Goal: Task Accomplishment & Management: Manage account settings

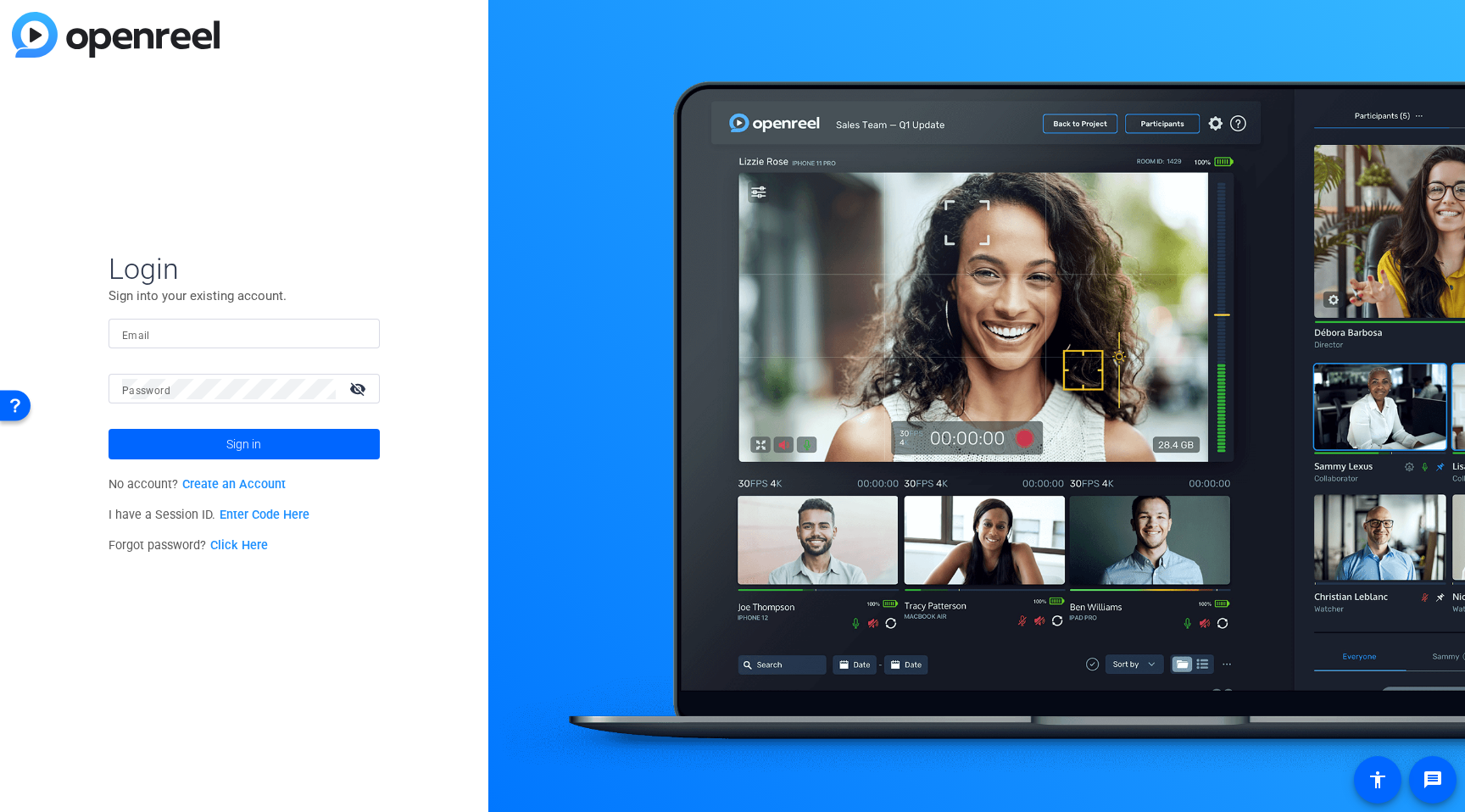
click at [307, 334] on input "Email" at bounding box center [243, 334] width 244 height 21
click at [314, 331] on input "Email" at bounding box center [243, 334] width 244 height 21
click at [284, 339] on input "Email" at bounding box center [243, 334] width 244 height 21
paste input "ohfit@optum.com"
type input "ohfit@optum.com"
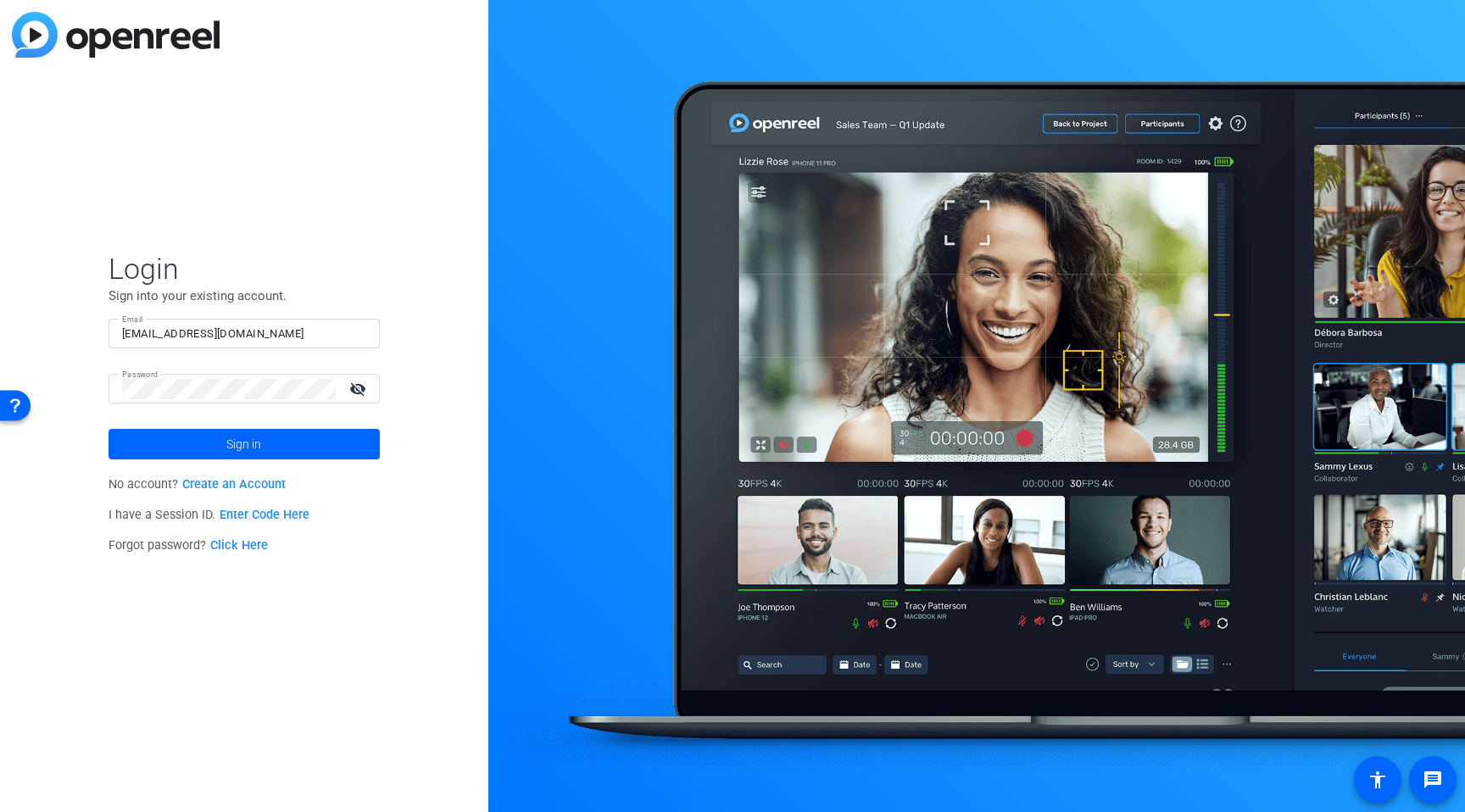
click at [348, 388] on mat-icon "visibility_off" at bounding box center [358, 388] width 40 height 24
click at [300, 445] on span at bounding box center [244, 443] width 271 height 40
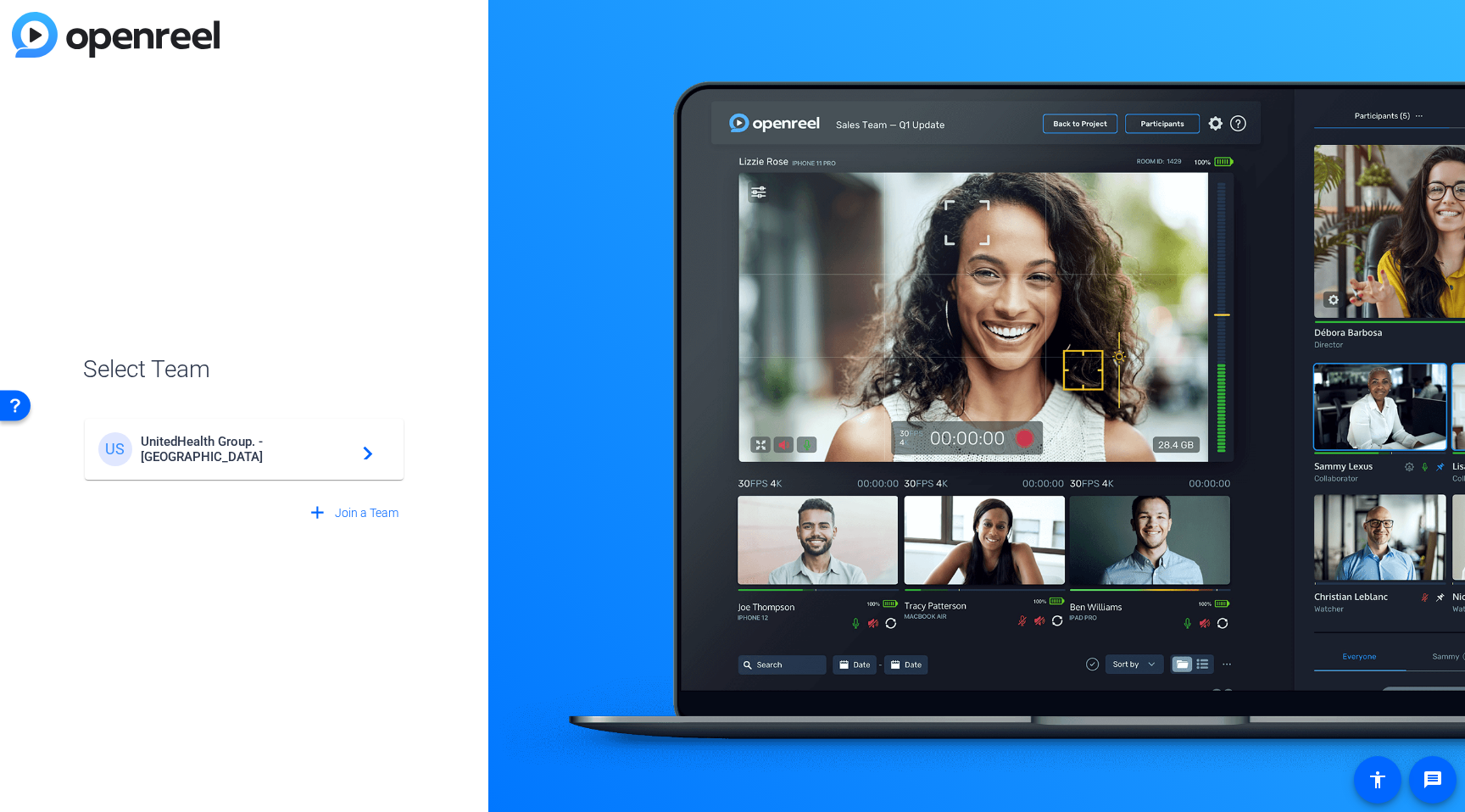
click at [298, 445] on span "UnitedHealth Group. - Tilt Studios" at bounding box center [246, 449] width 212 height 31
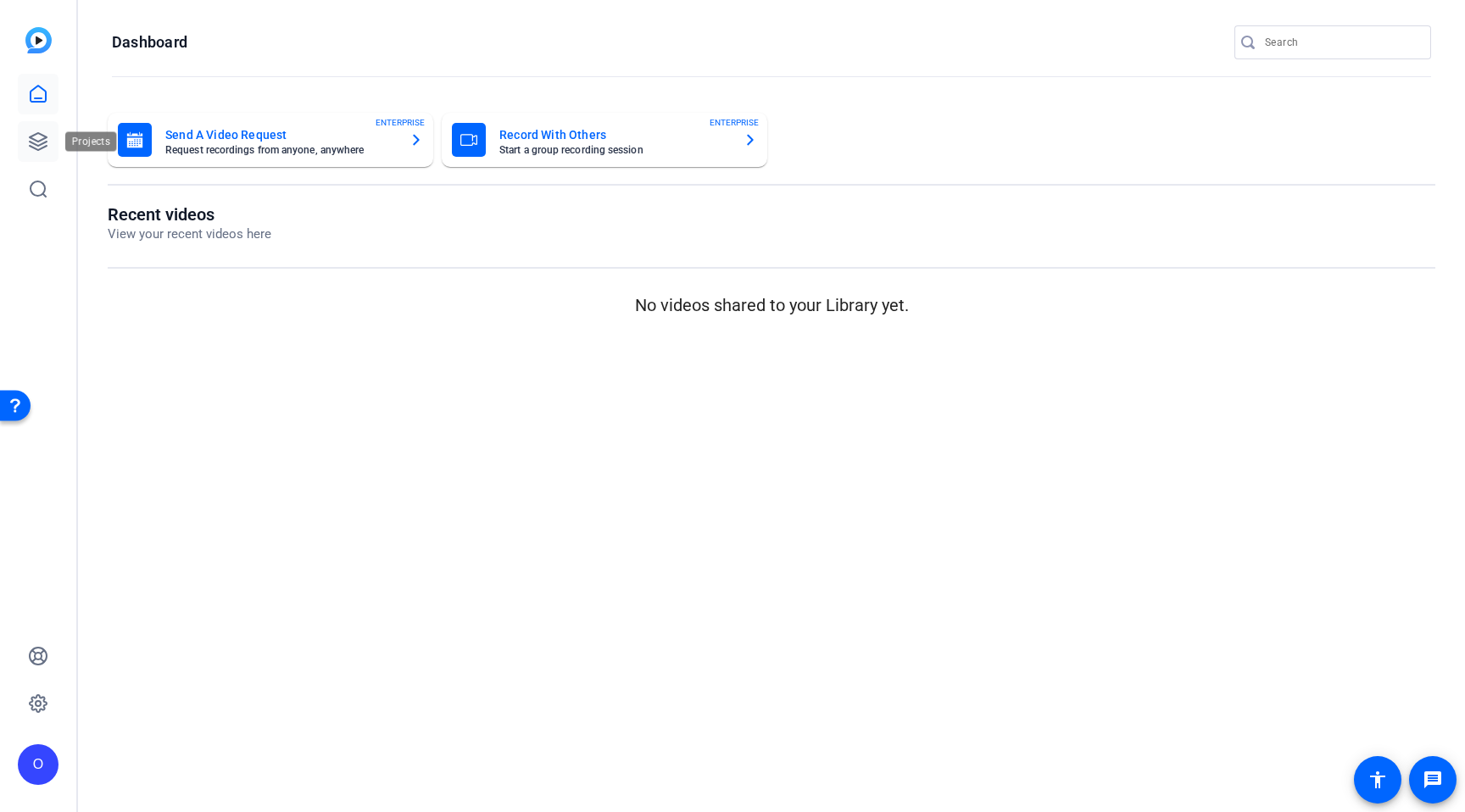
click at [32, 133] on icon at bounding box center [38, 141] width 21 height 21
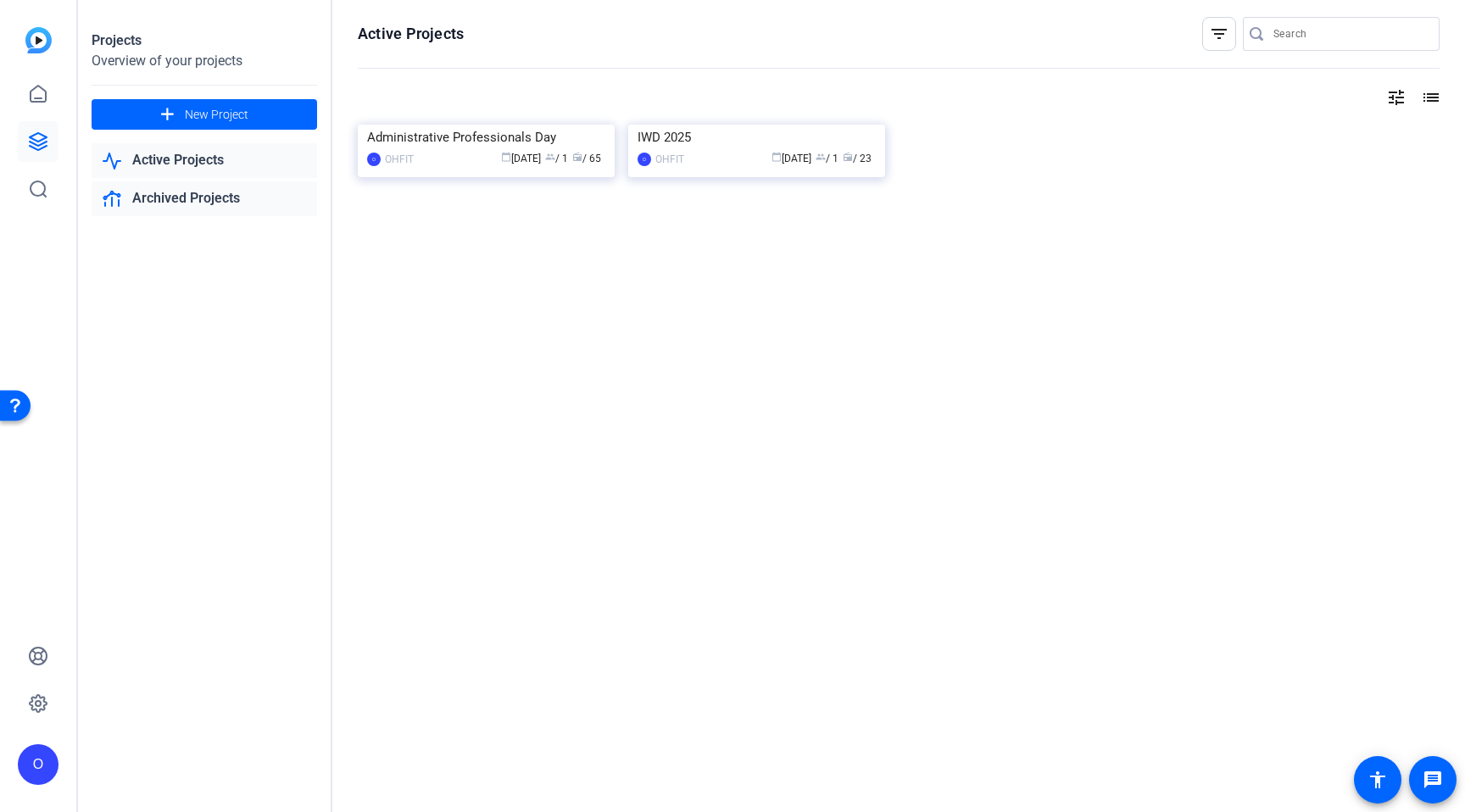
click at [187, 191] on link "Archived Projects" at bounding box center [204, 198] width 225 height 35
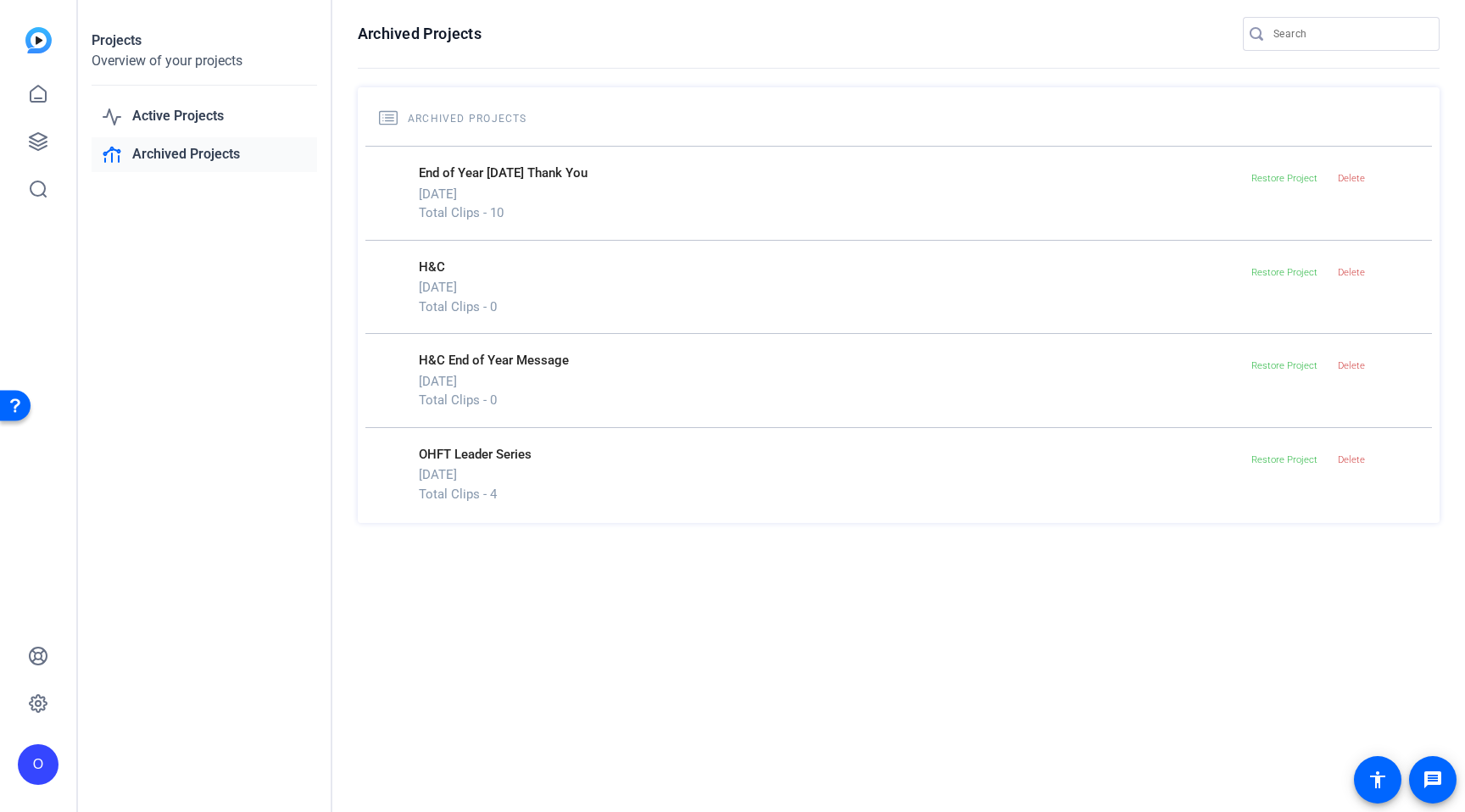
click at [467, 487] on p "Total Clips - 4" at bounding box center [832, 494] width 826 height 20
click at [442, 456] on p "OHFT Leader Series" at bounding box center [832, 455] width 826 height 20
click at [467, 480] on p "Thu, Apr 17" at bounding box center [832, 475] width 826 height 20
drag, startPoint x: 466, startPoint y: 493, endPoint x: 503, endPoint y: 491, distance: 37.1
click at [466, 493] on p "Total Clips - 4" at bounding box center [832, 494] width 826 height 20
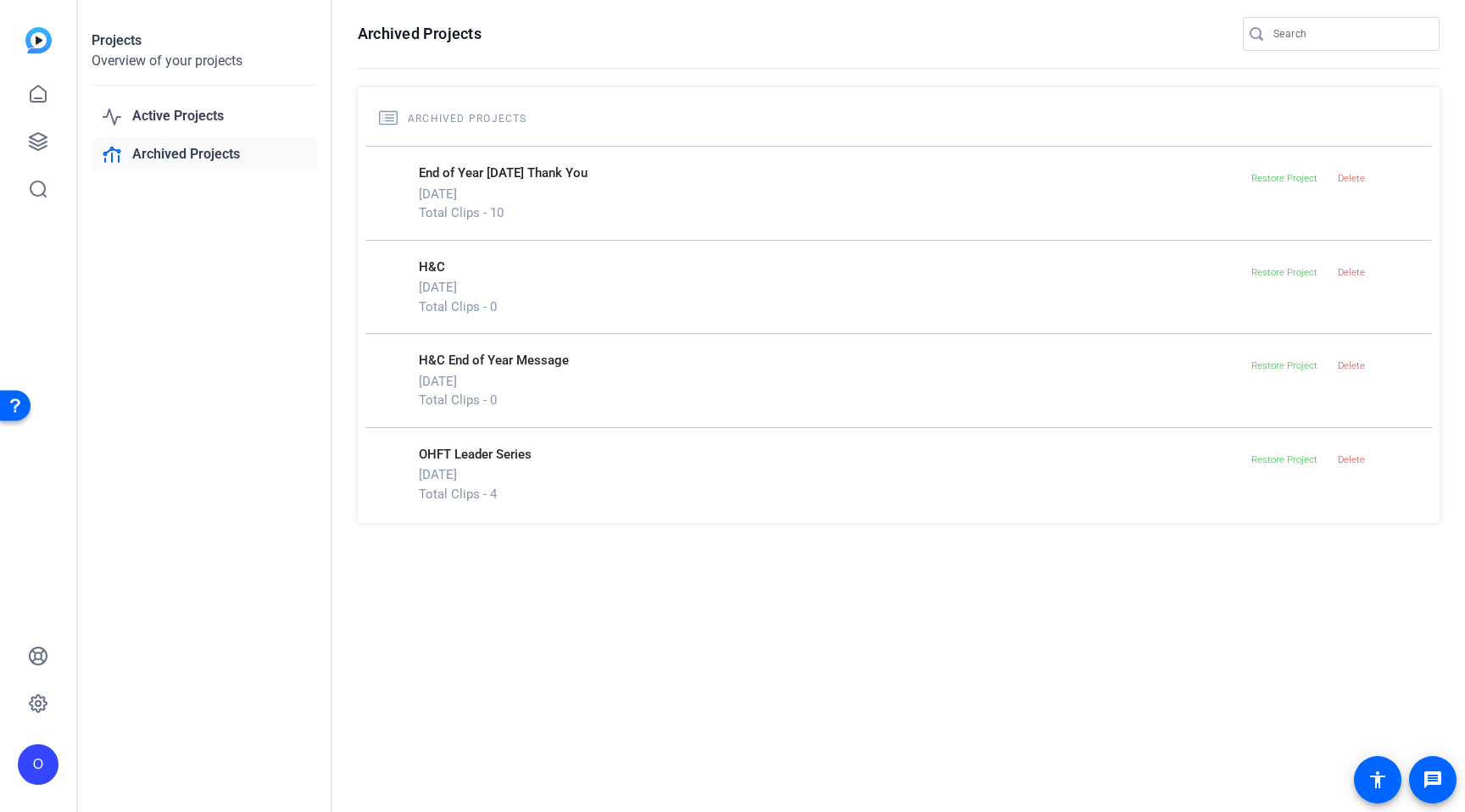
click at [142, 63] on div "Overview of your projects" at bounding box center [204, 61] width 225 height 21
click at [43, 90] on icon at bounding box center [38, 94] width 15 height 16
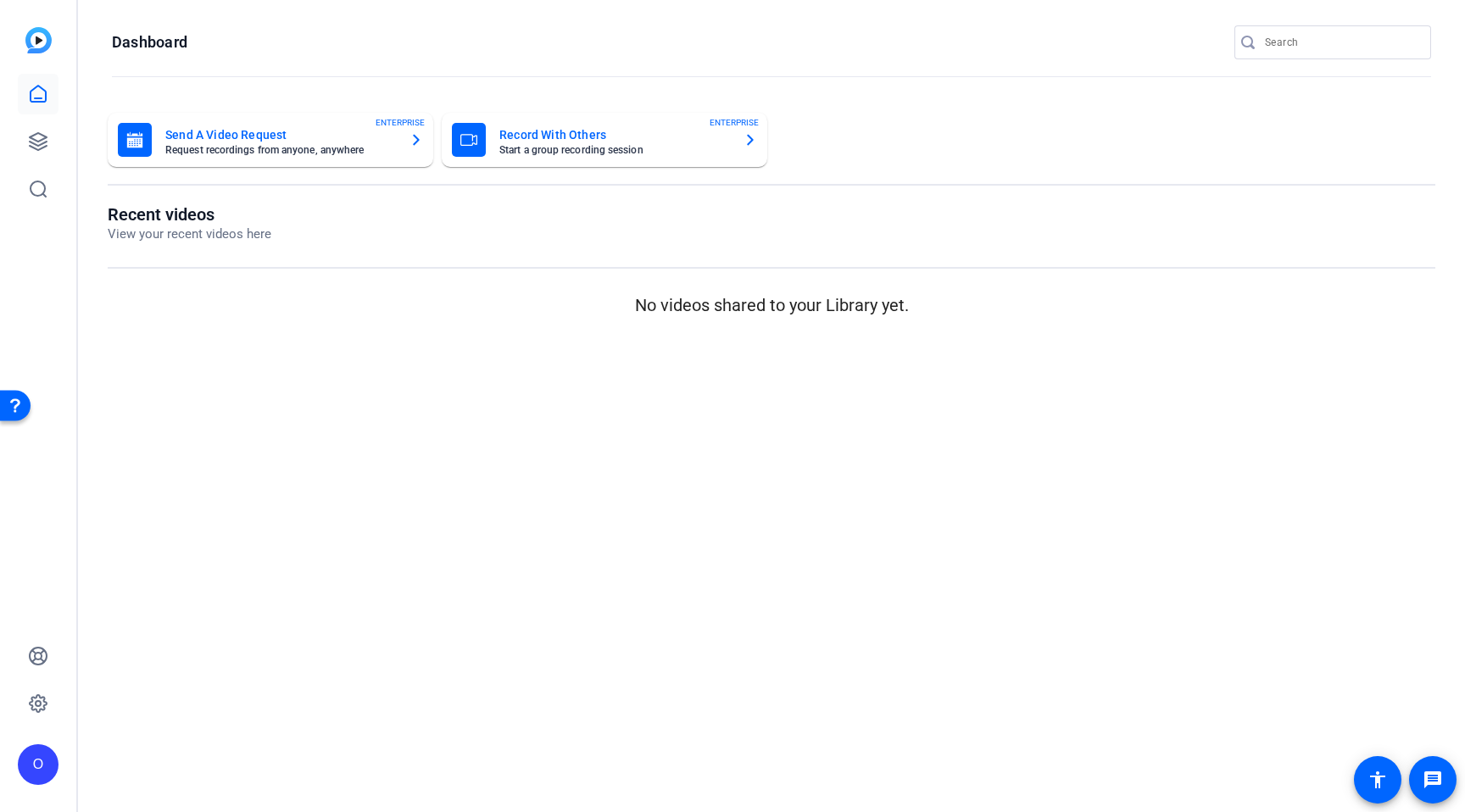
click at [34, 46] on img at bounding box center [38, 40] width 26 height 26
click at [36, 101] on icon at bounding box center [38, 94] width 15 height 16
click at [32, 153] on link at bounding box center [37, 141] width 40 height 40
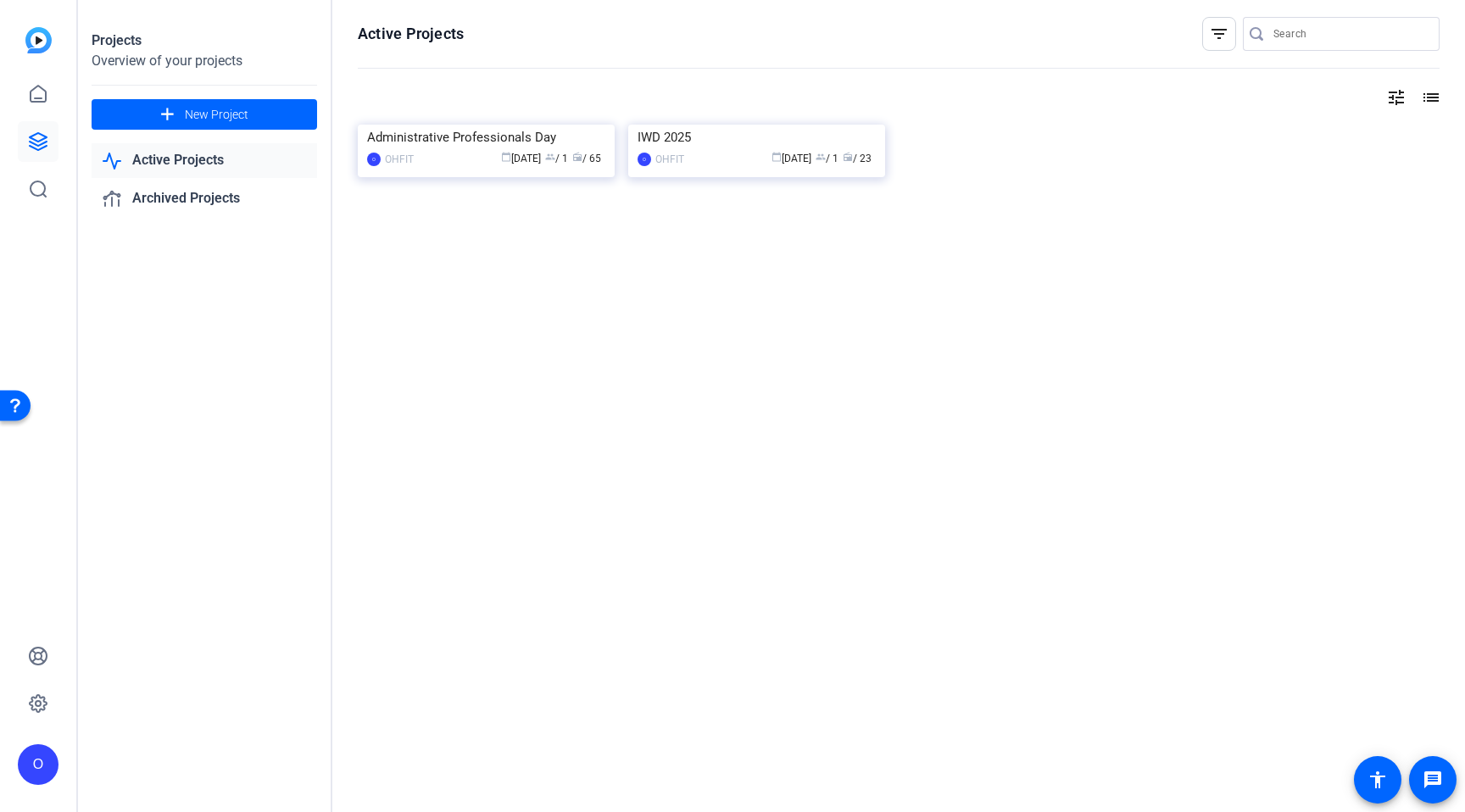
click at [158, 158] on link "Active Projects" at bounding box center [204, 160] width 225 height 35
click at [162, 199] on link "Archived Projects" at bounding box center [204, 198] width 225 height 35
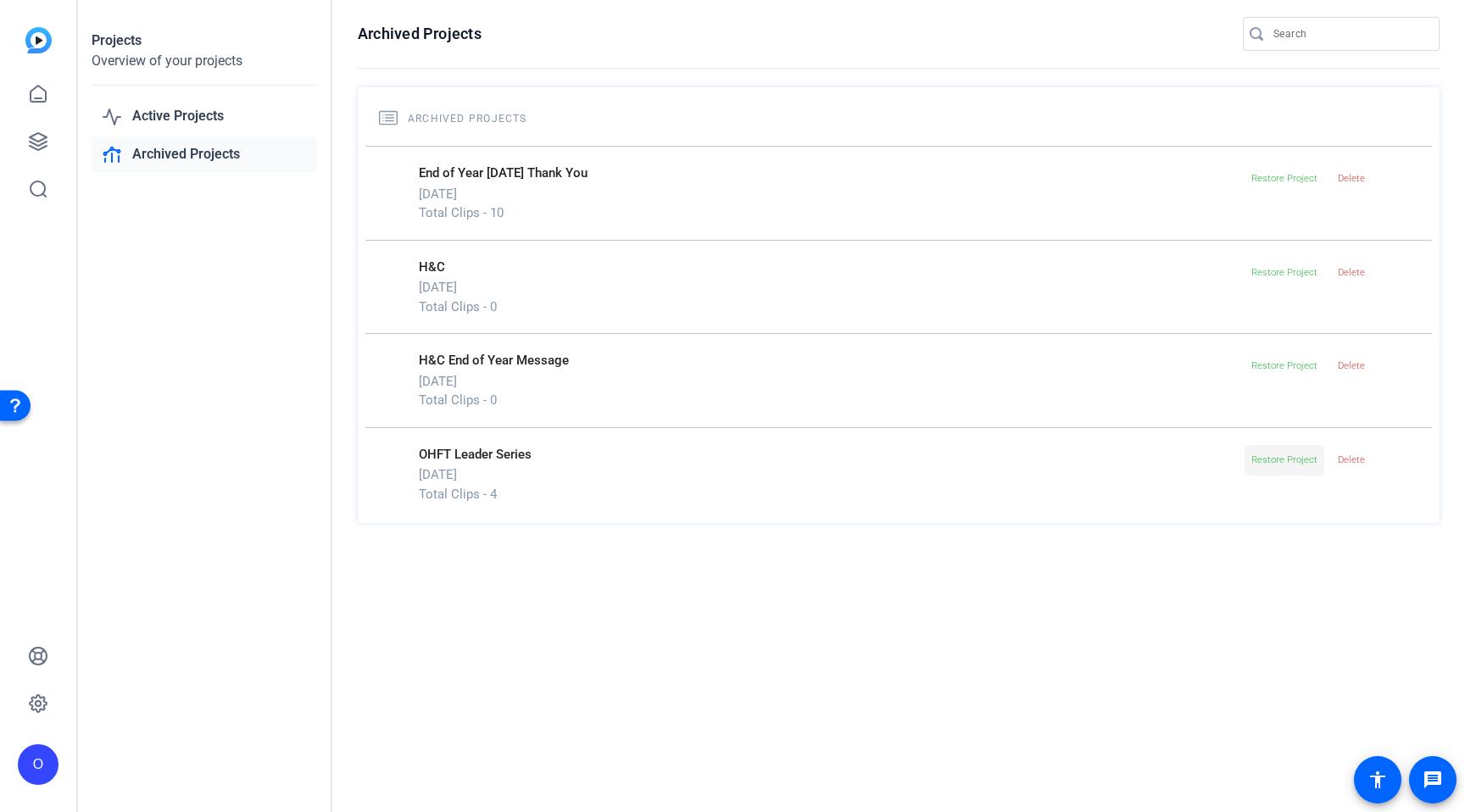
click at [1288, 461] on span "Restore Project" at bounding box center [1284, 460] width 66 height 11
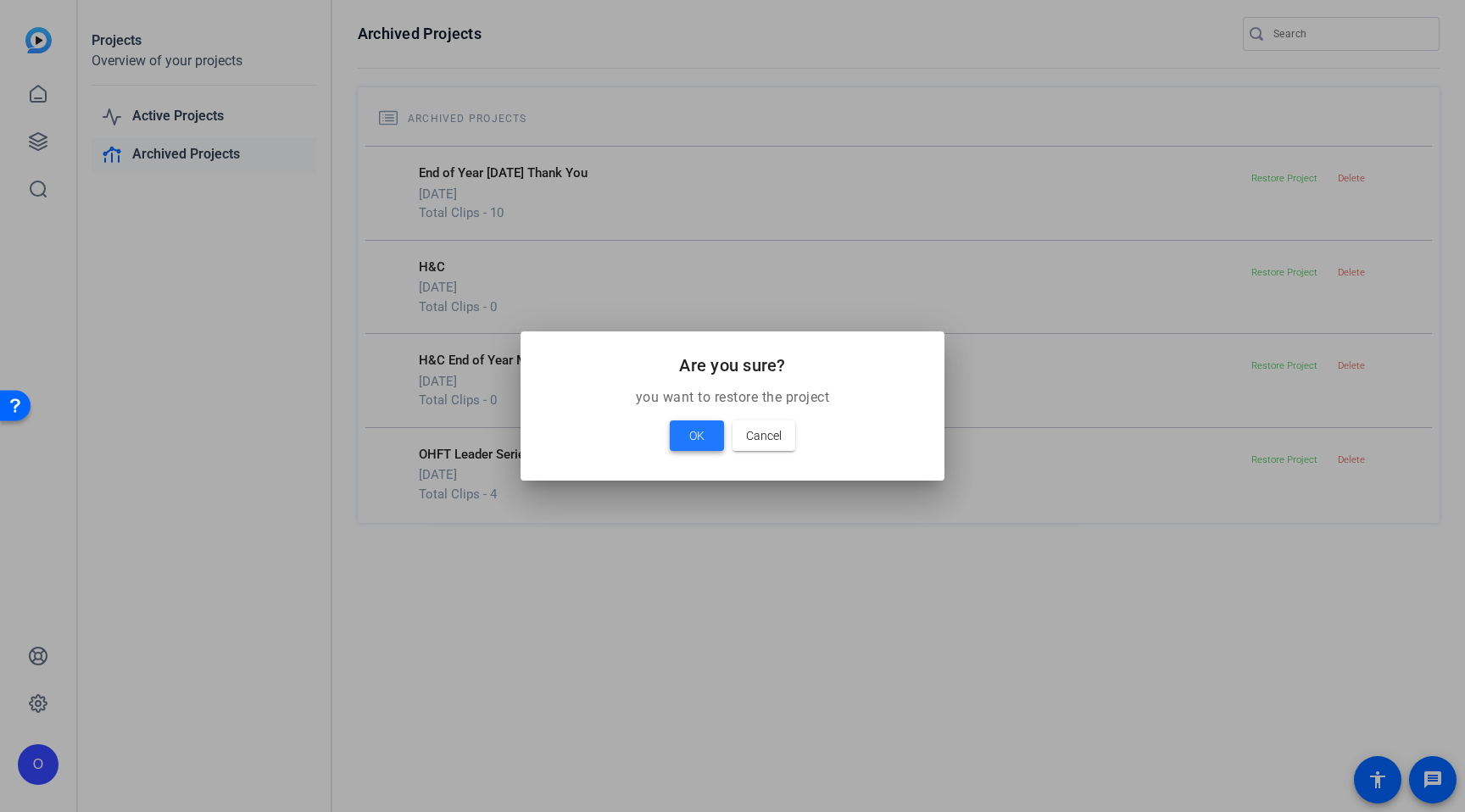
click at [701, 446] on span at bounding box center [697, 435] width 54 height 40
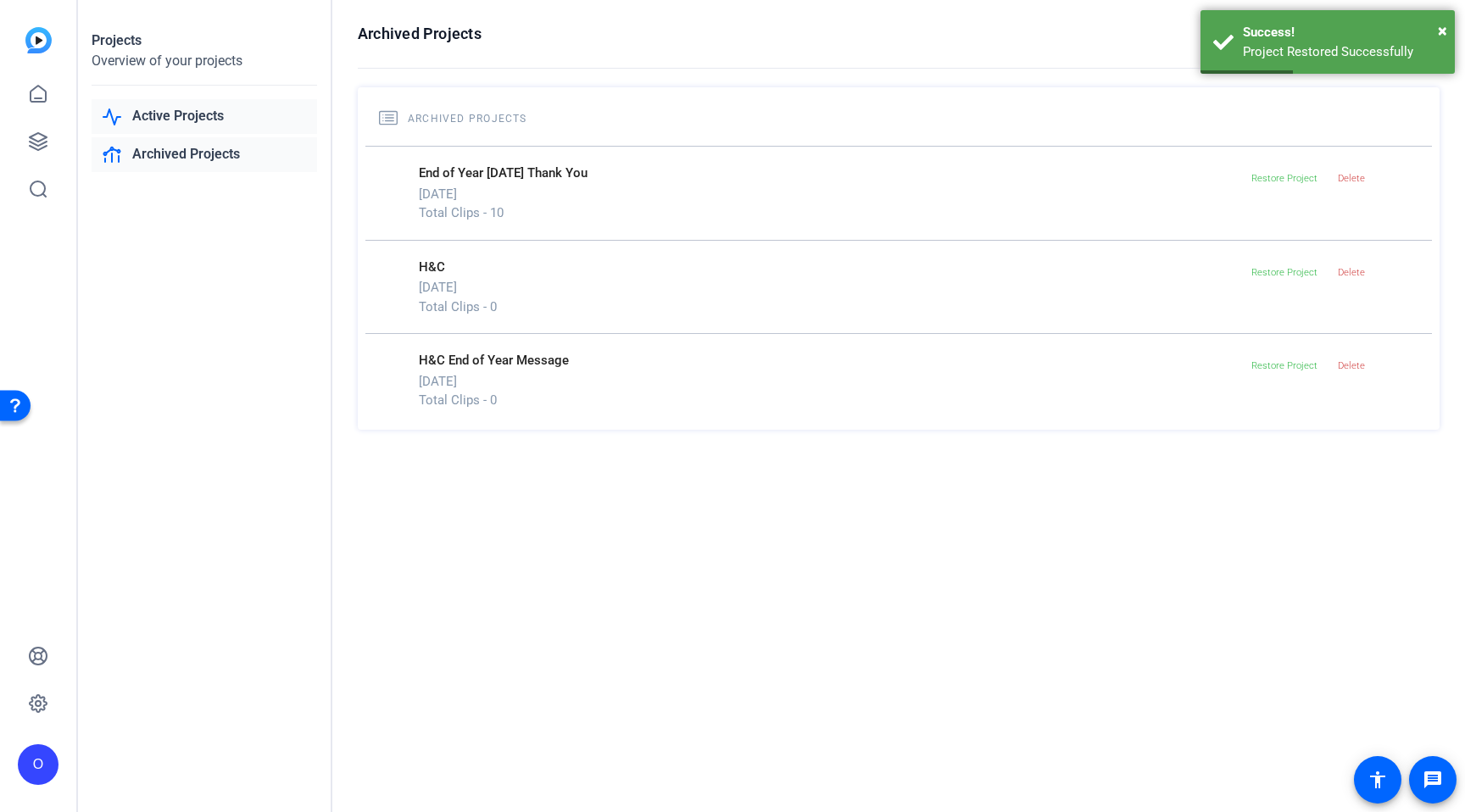
click at [225, 112] on link "Active Projects" at bounding box center [204, 116] width 225 height 35
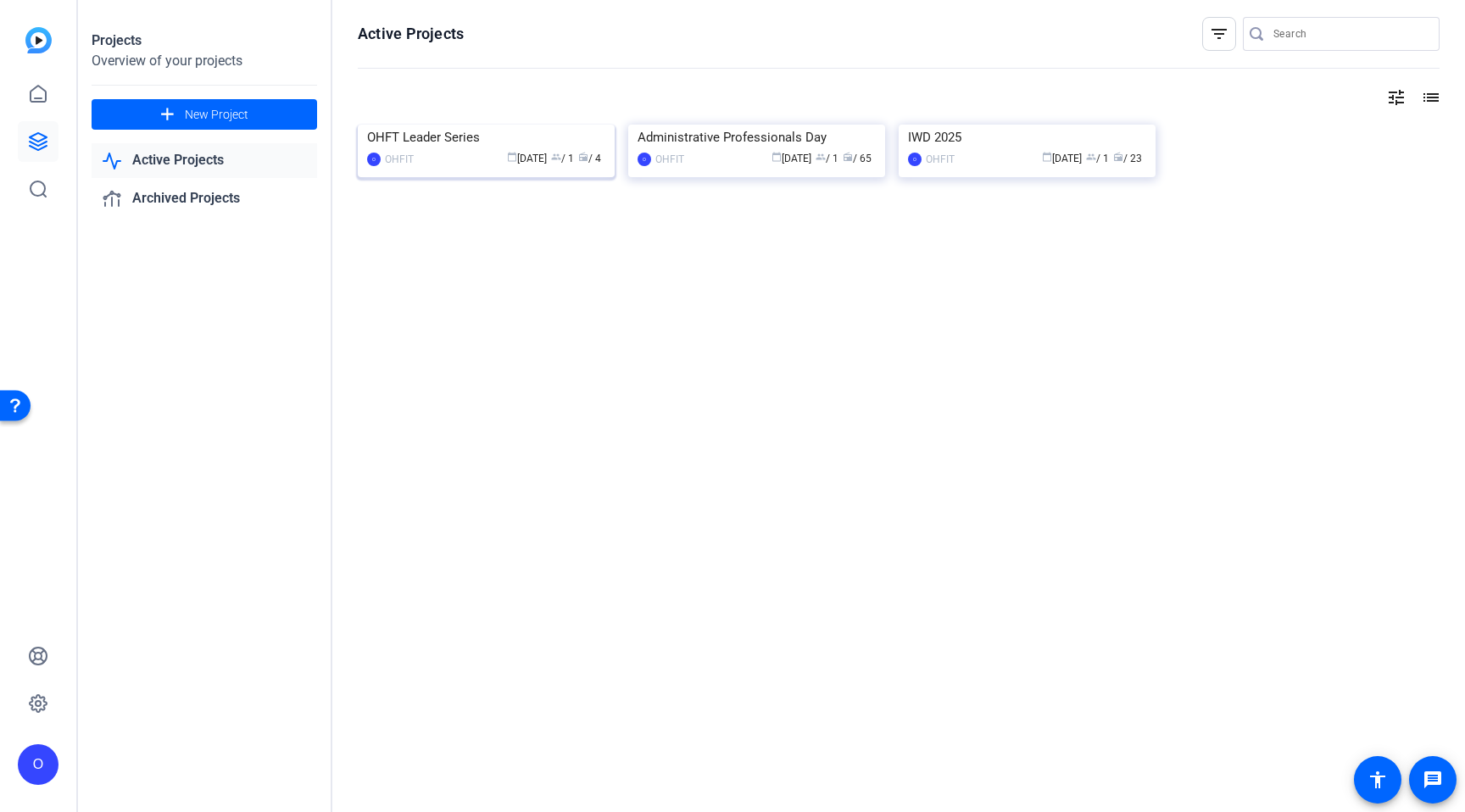
click at [591, 124] on img at bounding box center [486, 124] width 257 height 0
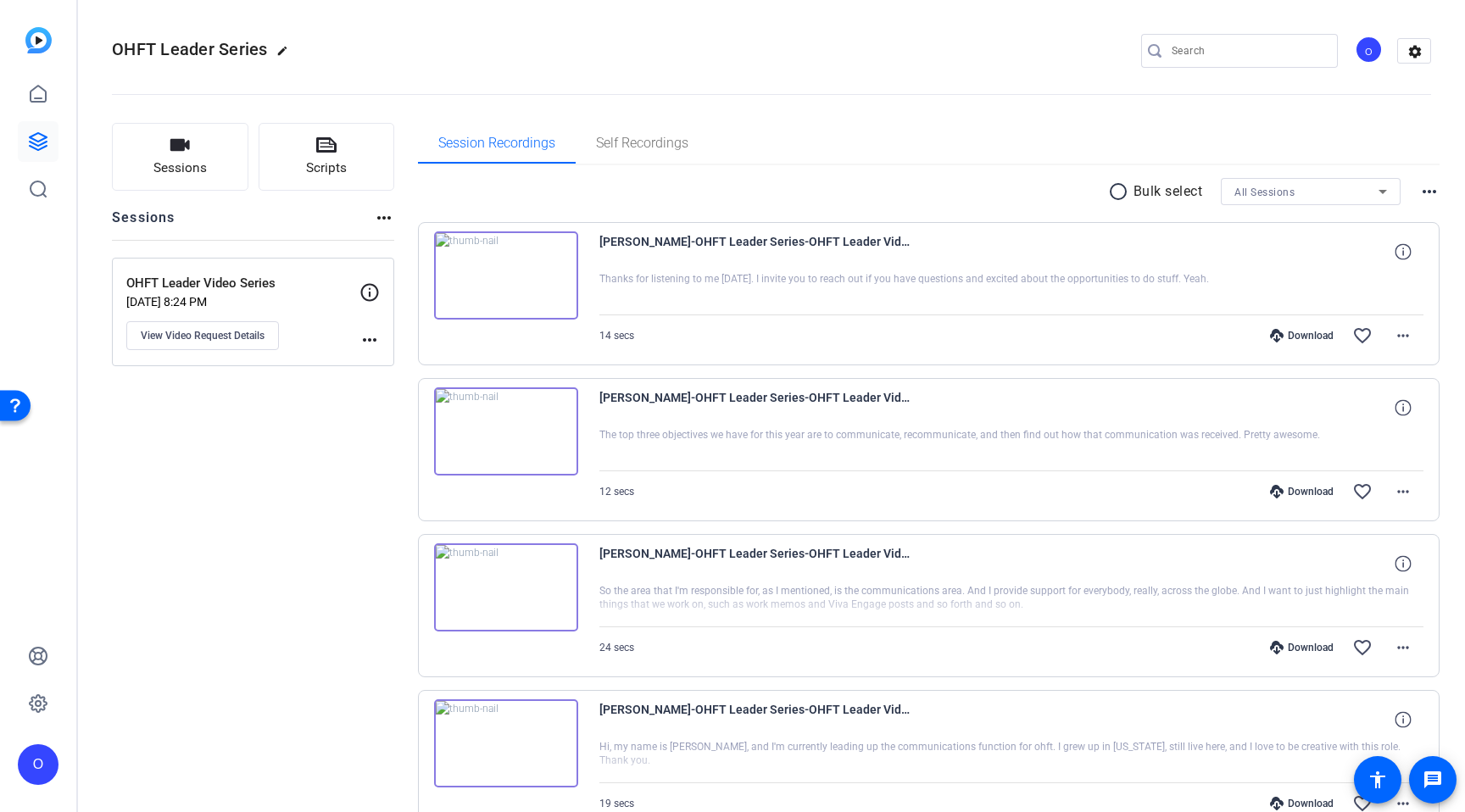
click at [1118, 198] on mat-icon "radio_button_unchecked" at bounding box center [1120, 192] width 25 height 21
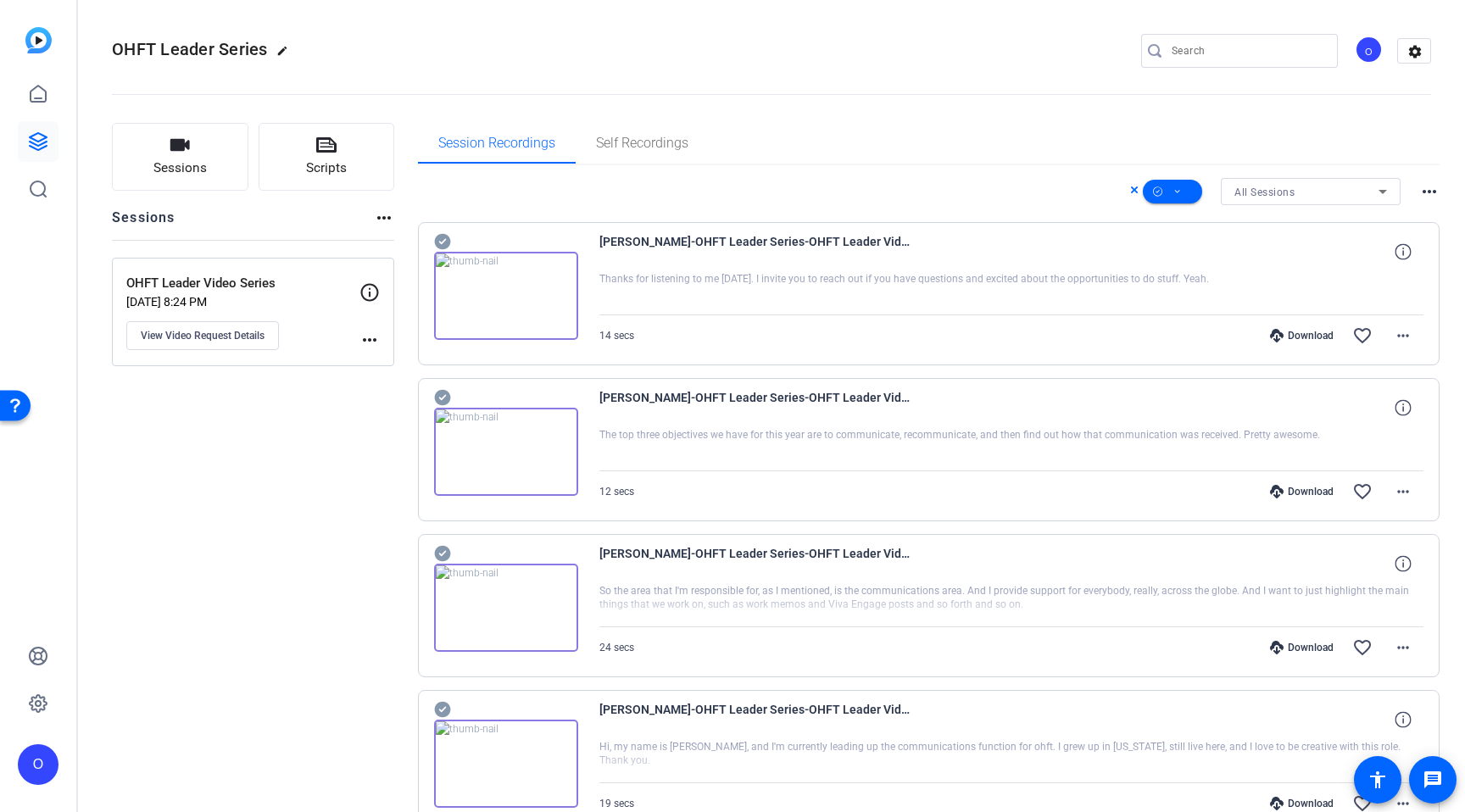
click at [1432, 192] on mat-icon "more_horiz" at bounding box center [1429, 192] width 21 height 21
click at [1406, 333] on div at bounding box center [732, 406] width 1465 height 812
click at [1404, 339] on mat-icon "more_horiz" at bounding box center [1403, 336] width 21 height 21
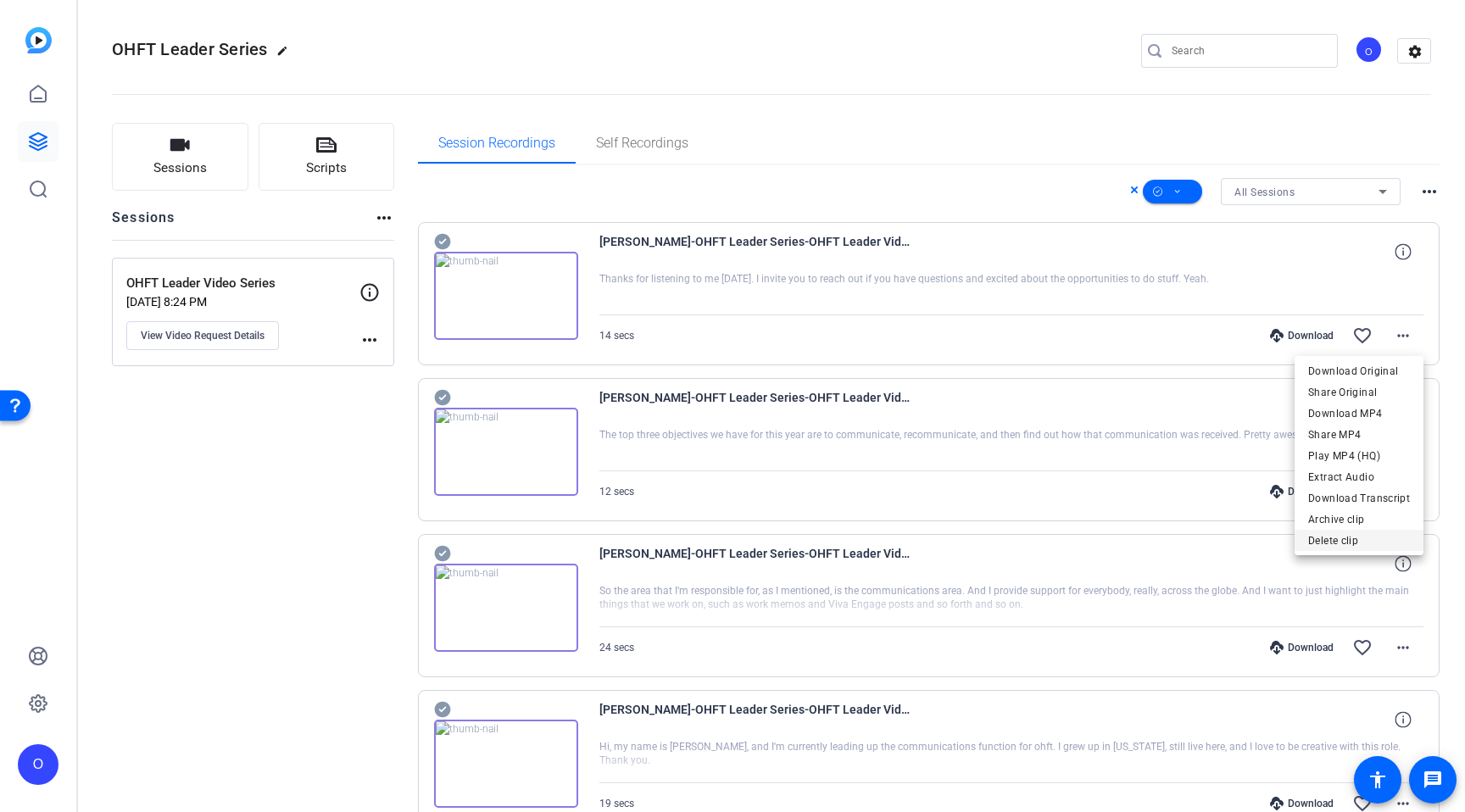
click at [1340, 539] on span "Delete clip" at bounding box center [1358, 541] width 102 height 21
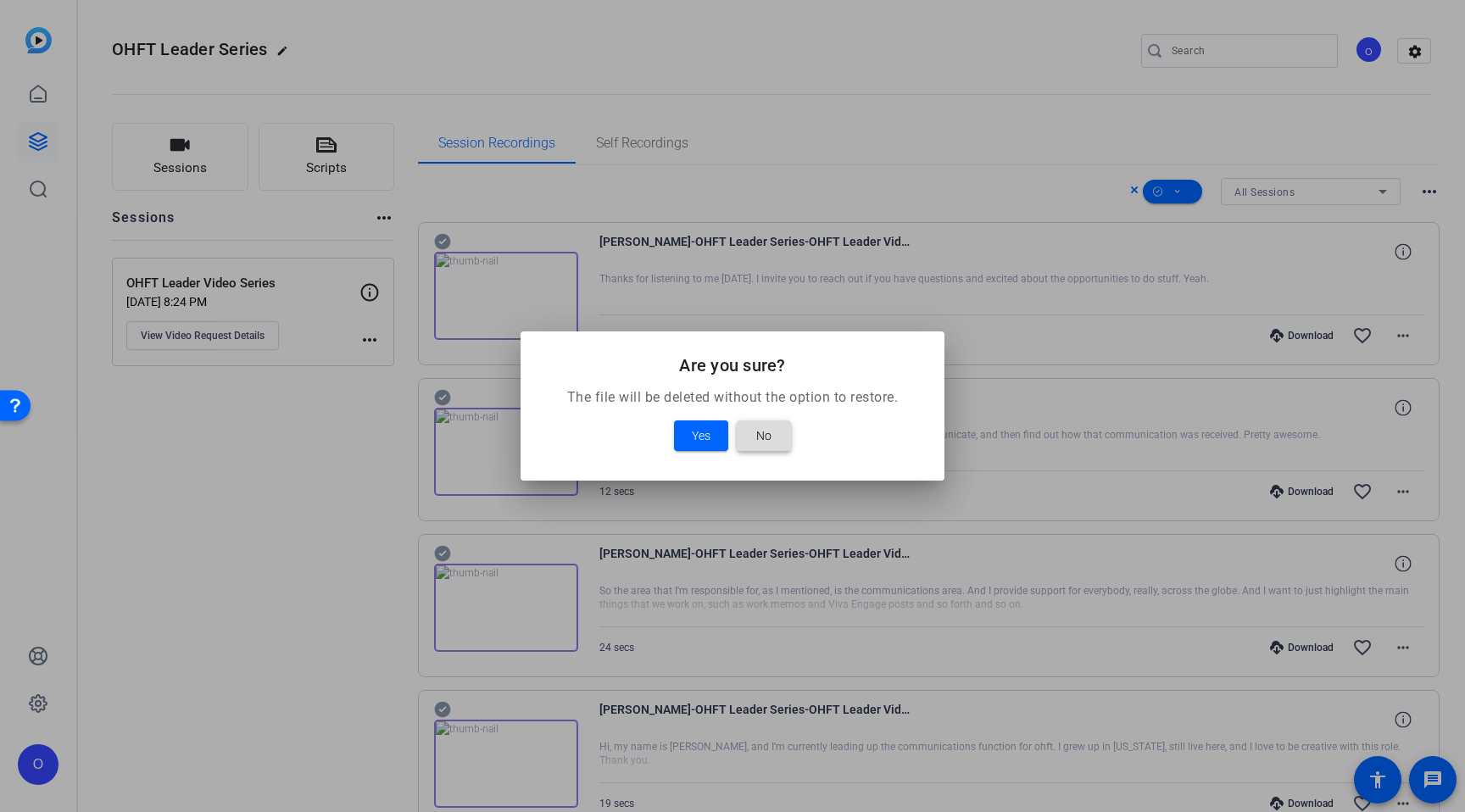
click at [762, 438] on span "No" at bounding box center [763, 436] width 15 height 21
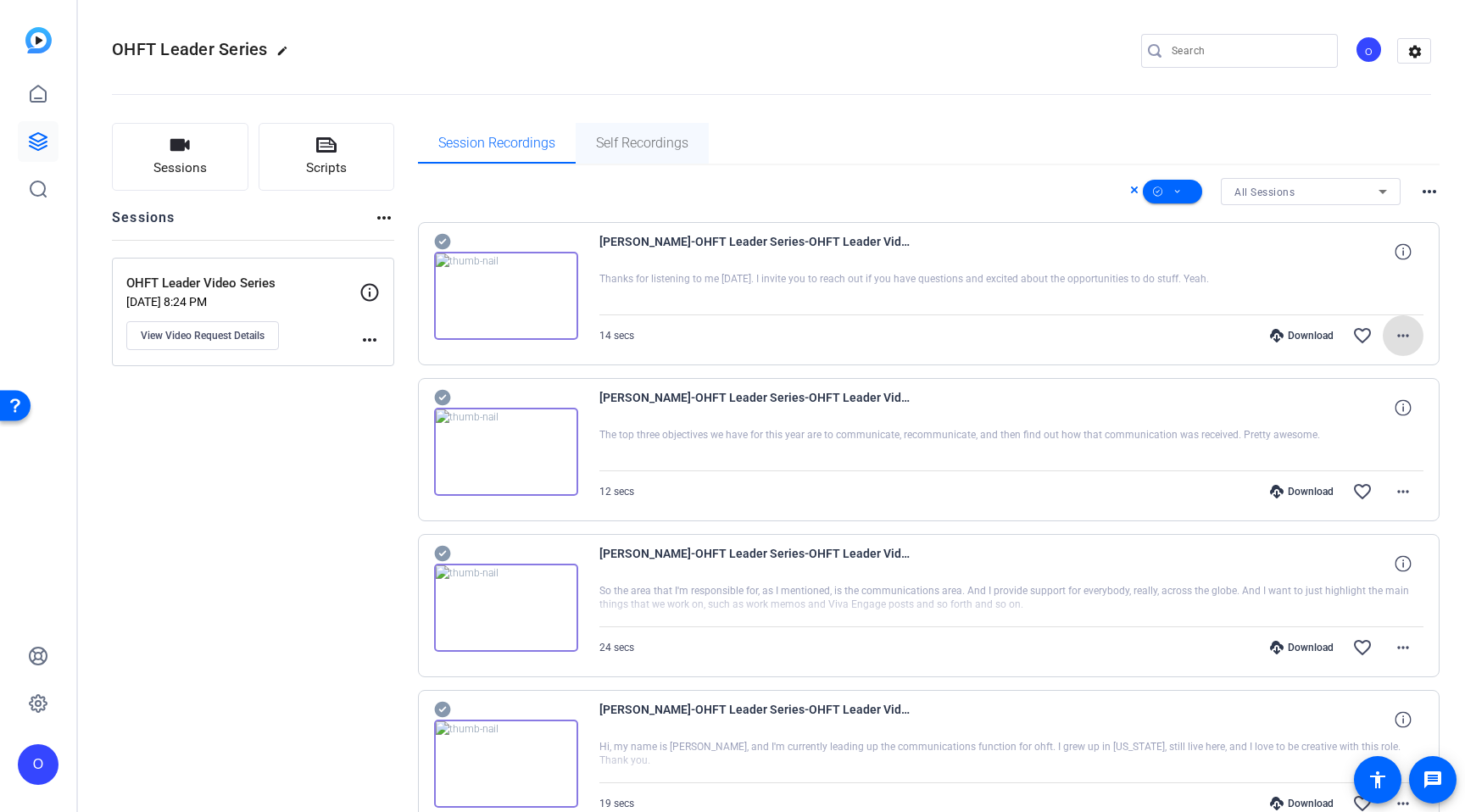
click at [622, 145] on span "Self Recordings" at bounding box center [642, 143] width 93 height 13
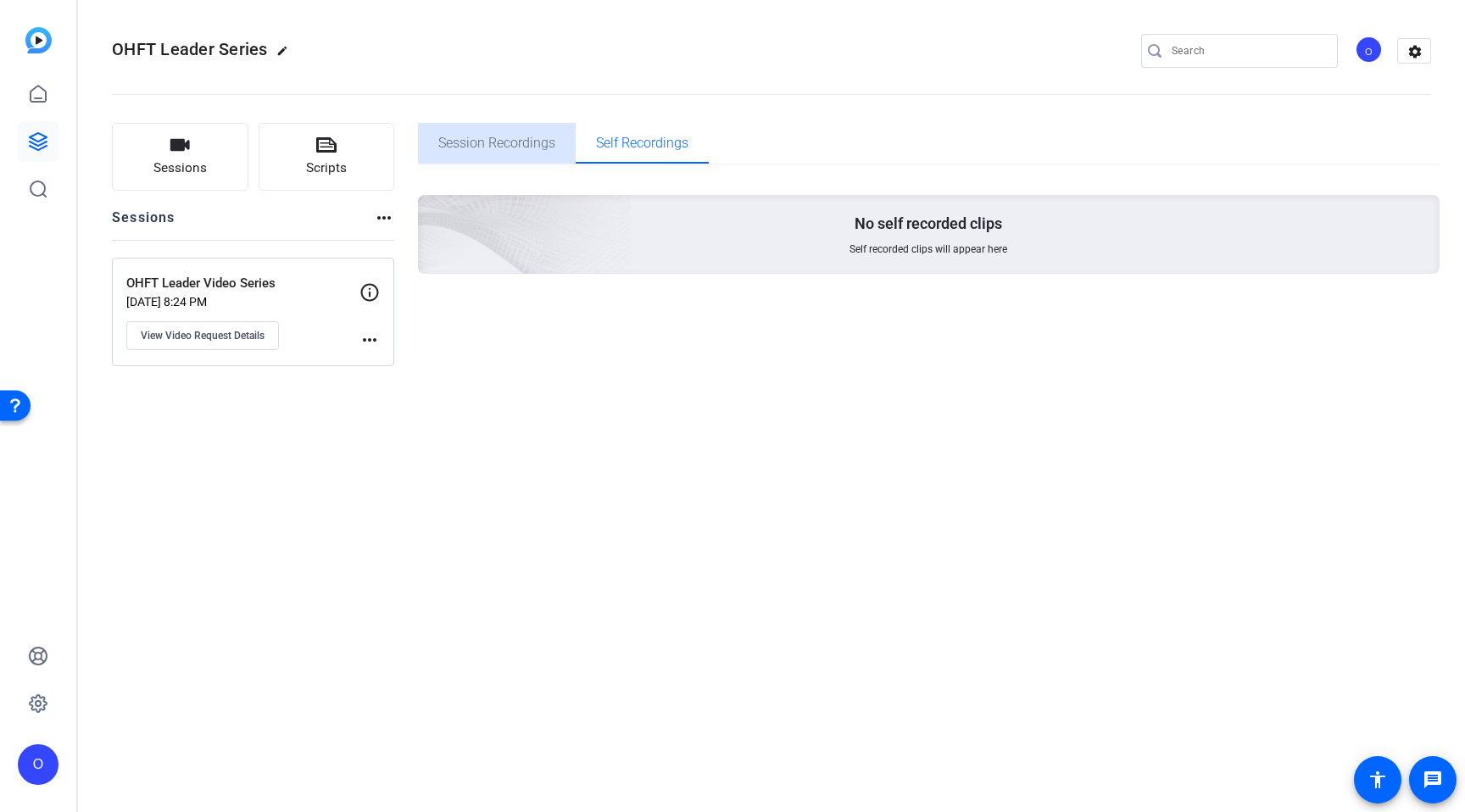
click at [534, 145] on span "Session Recordings" at bounding box center [497, 143] width 117 height 13
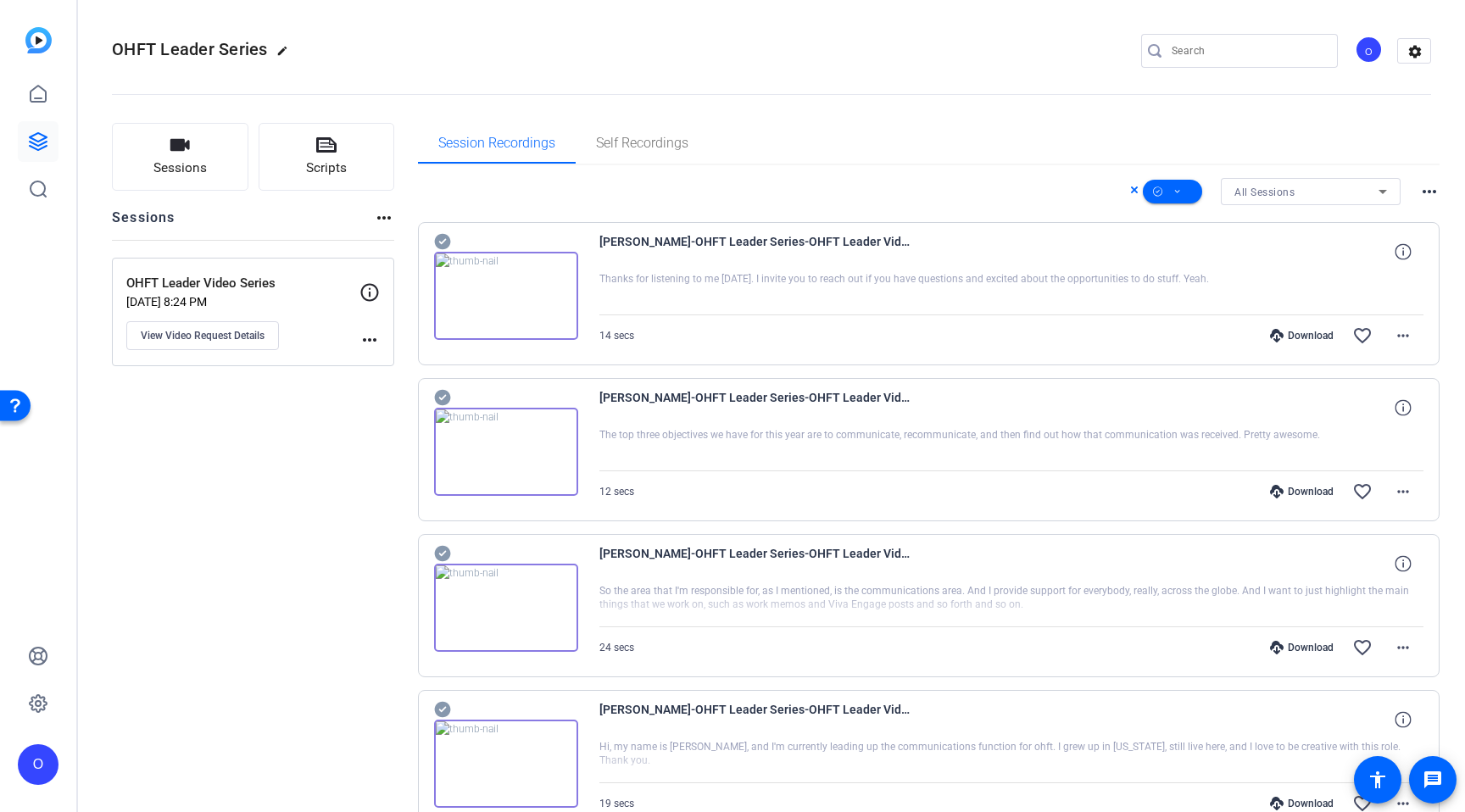
scroll to position [96, 0]
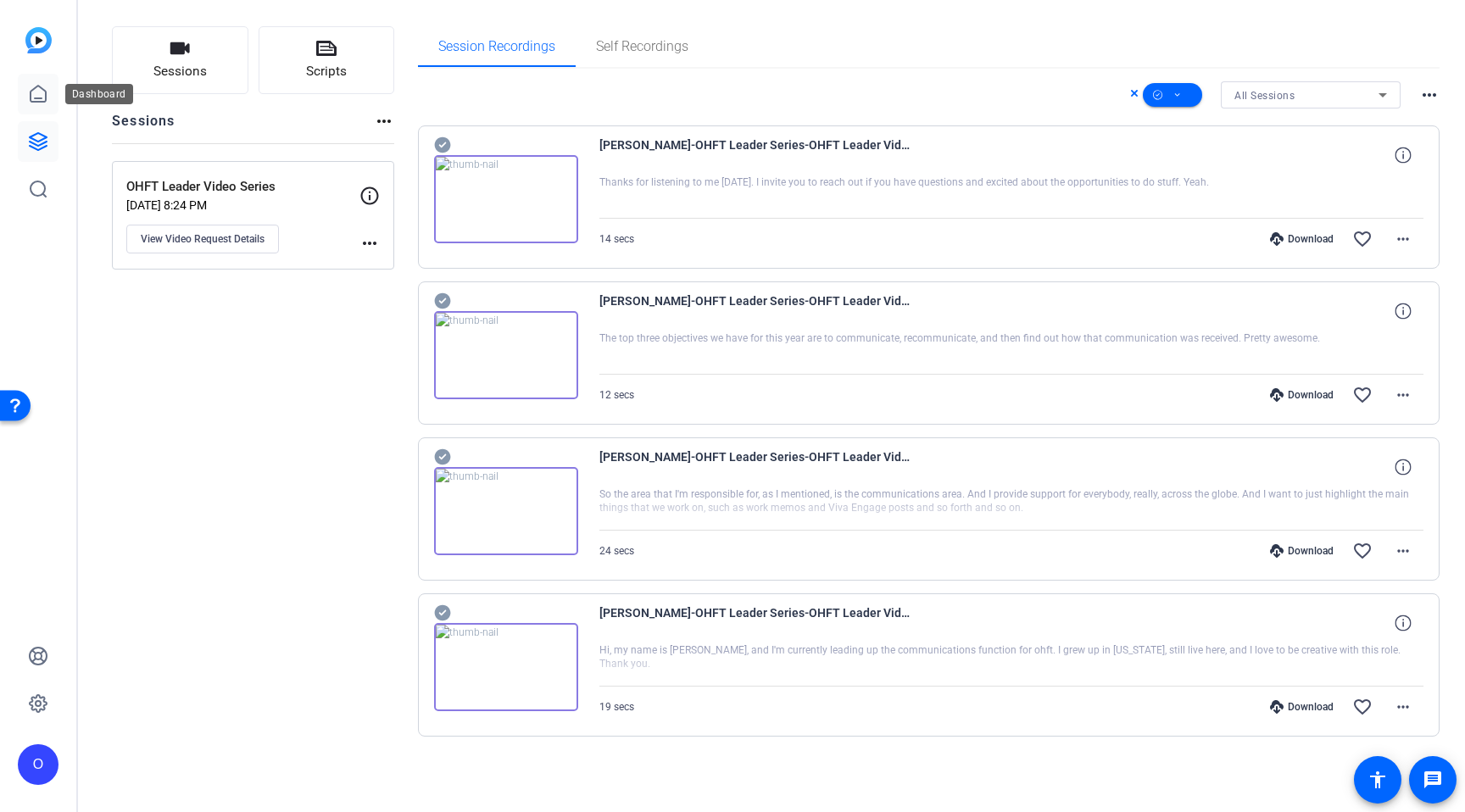
click at [48, 102] on icon at bounding box center [38, 94] width 21 height 21
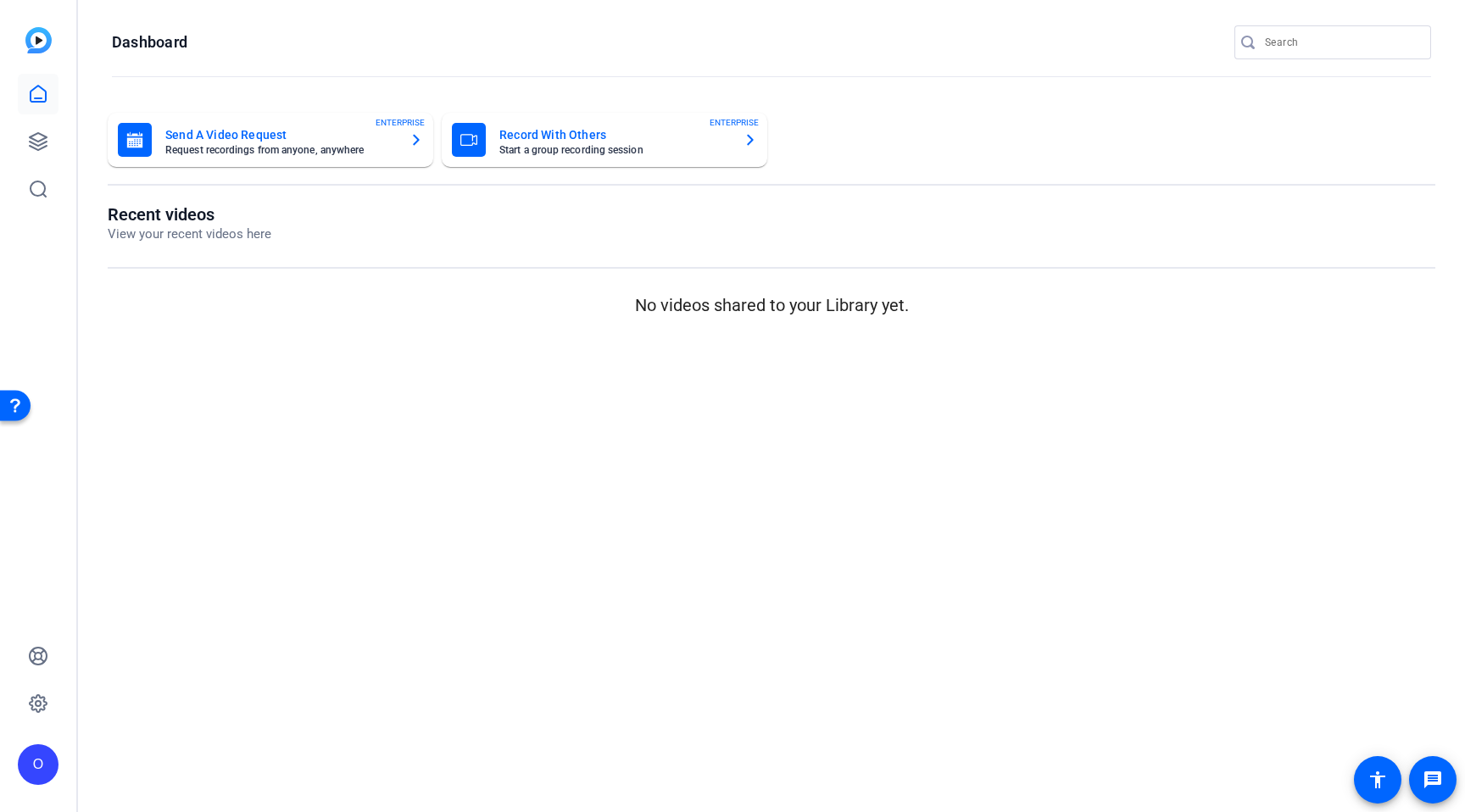
click at [46, 45] on img at bounding box center [38, 40] width 26 height 26
click at [33, 111] on link at bounding box center [37, 94] width 40 height 40
click at [32, 104] on icon at bounding box center [38, 94] width 21 height 21
click at [36, 136] on icon at bounding box center [38, 141] width 21 height 21
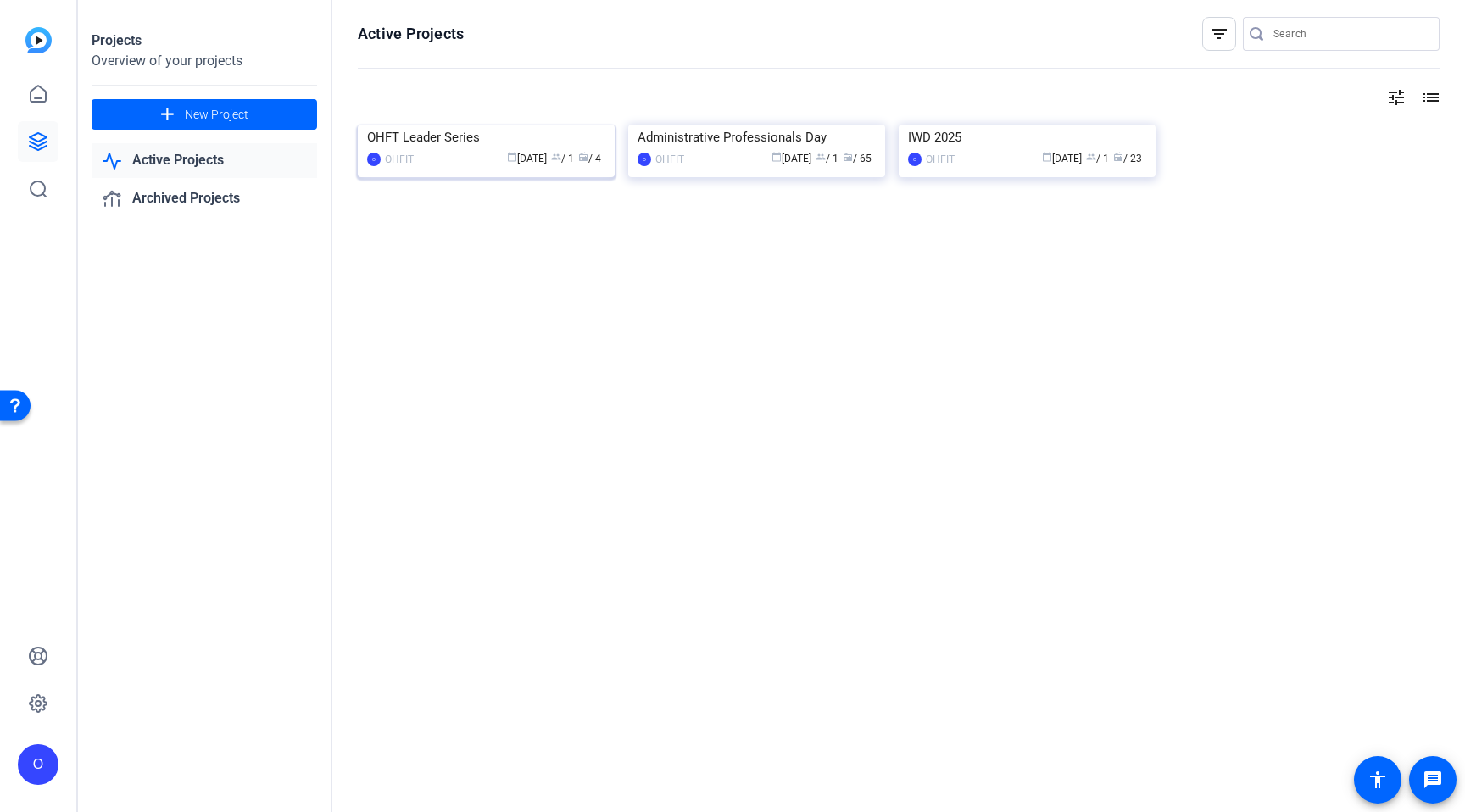
click at [571, 124] on img at bounding box center [486, 124] width 257 height 0
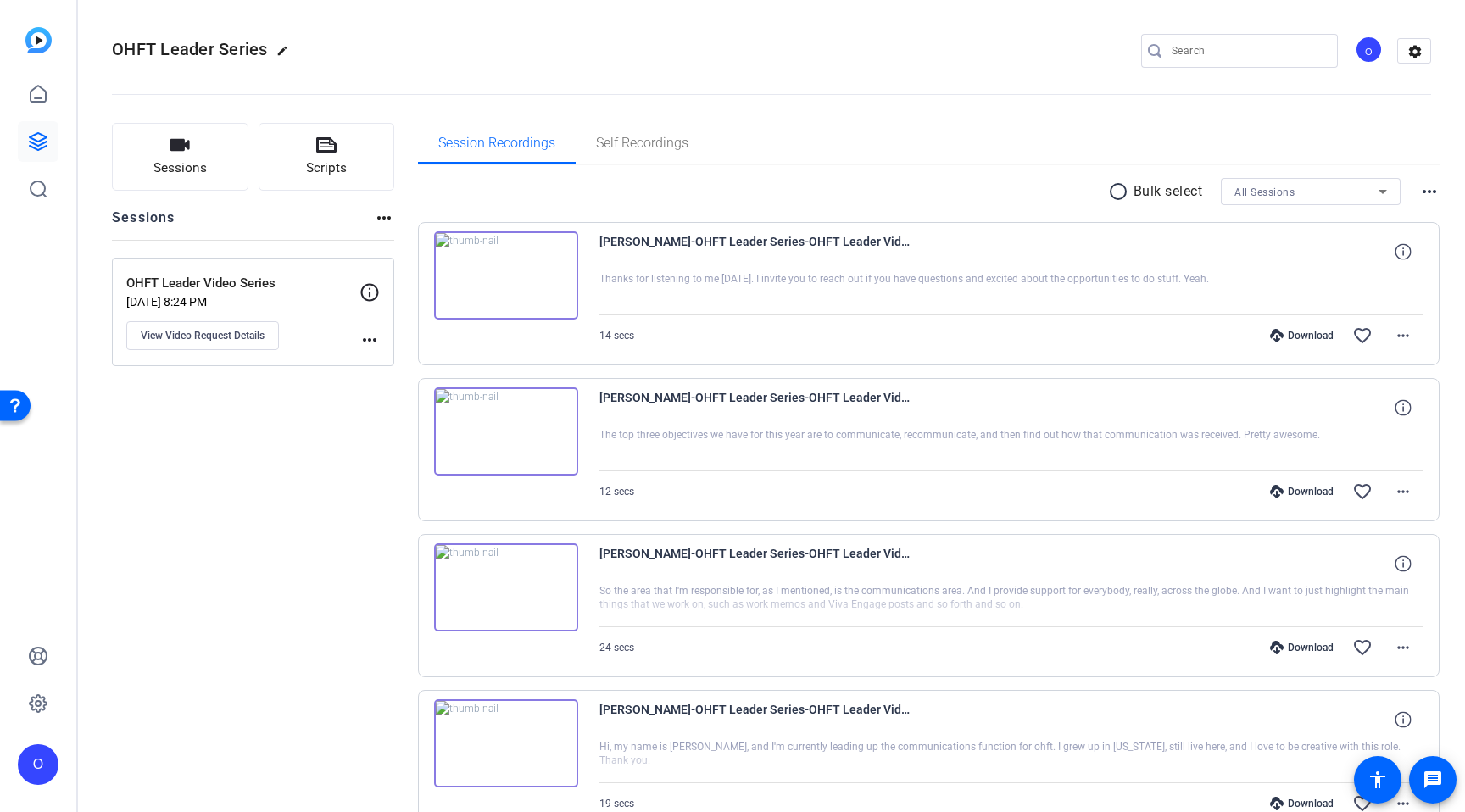
click at [374, 335] on mat-icon "more_horiz" at bounding box center [370, 341] width 21 height 21
click at [384, 355] on span "Archive Session" at bounding box center [412, 365] width 77 height 21
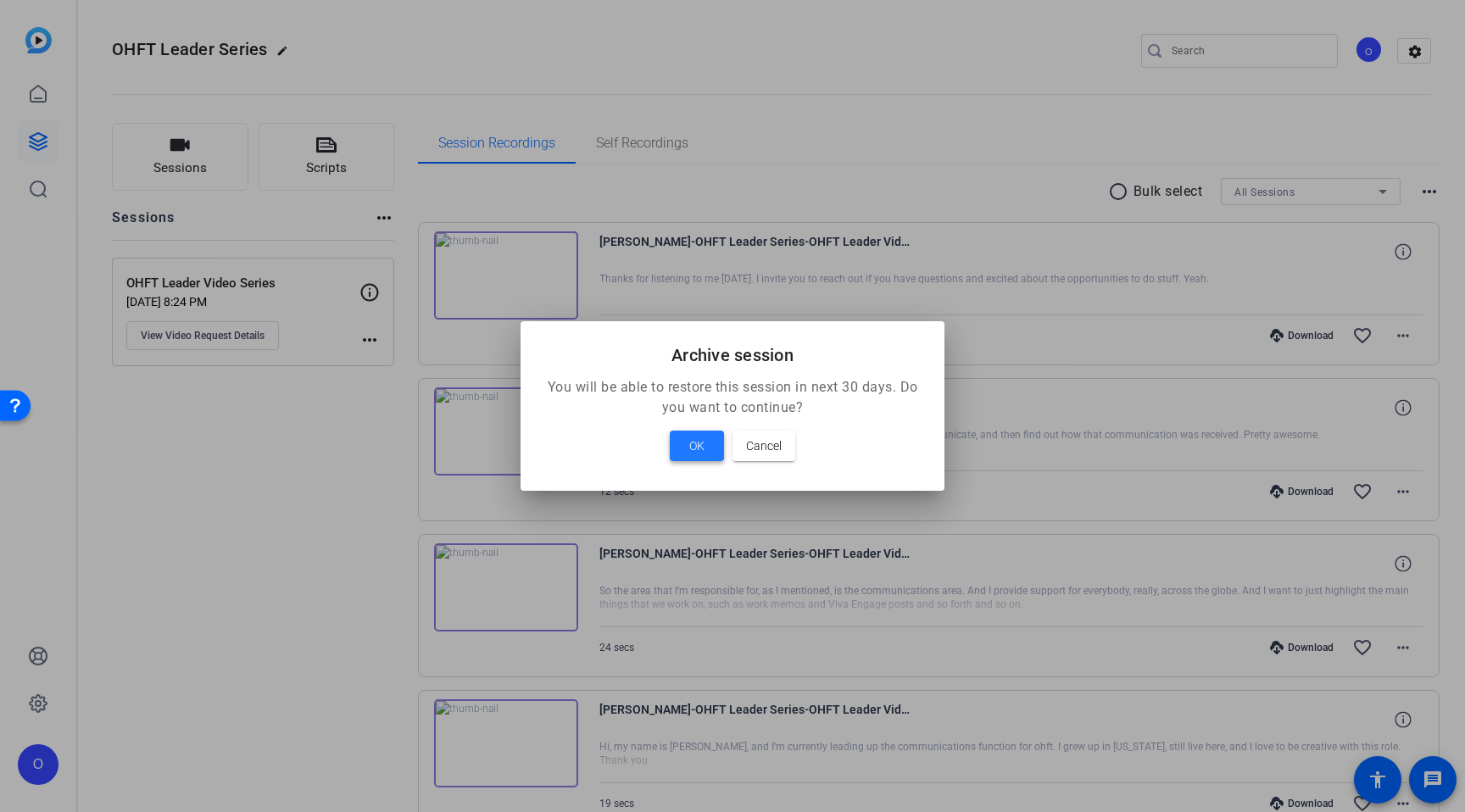
click at [696, 454] on span "OK" at bounding box center [697, 446] width 15 height 21
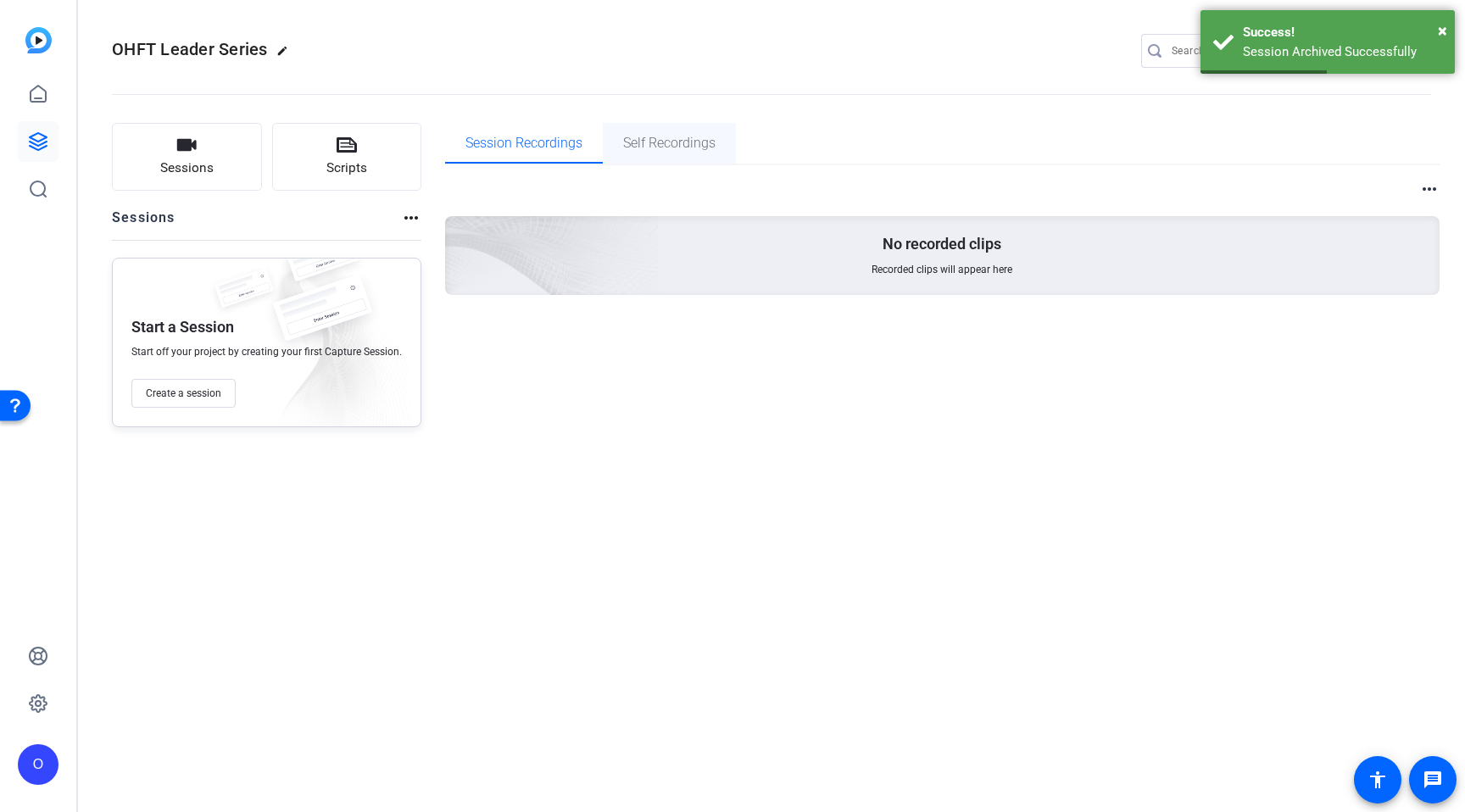
click at [640, 148] on span "Self Recordings" at bounding box center [669, 143] width 93 height 13
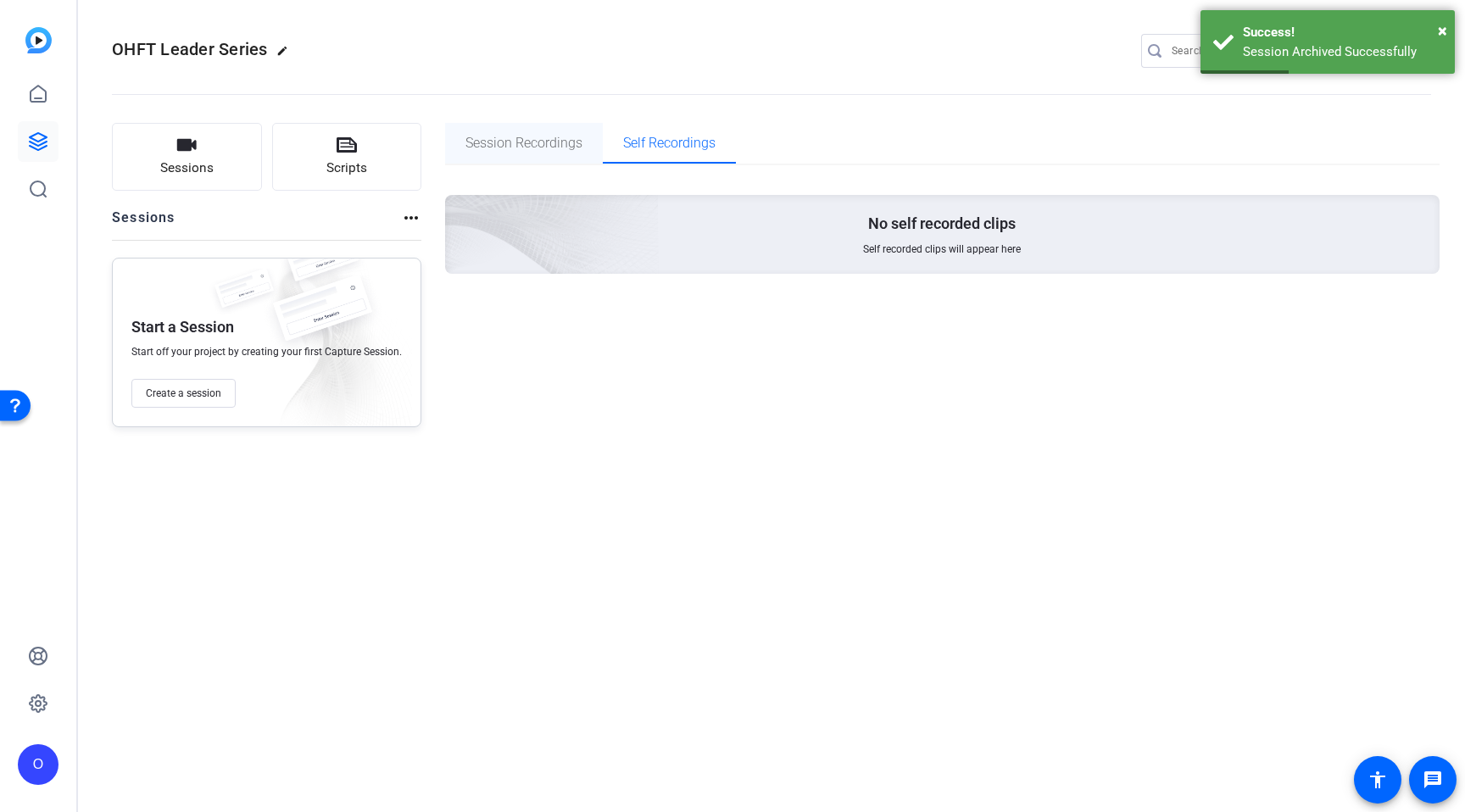
click at [576, 148] on span "Session Recordings" at bounding box center [524, 143] width 117 height 13
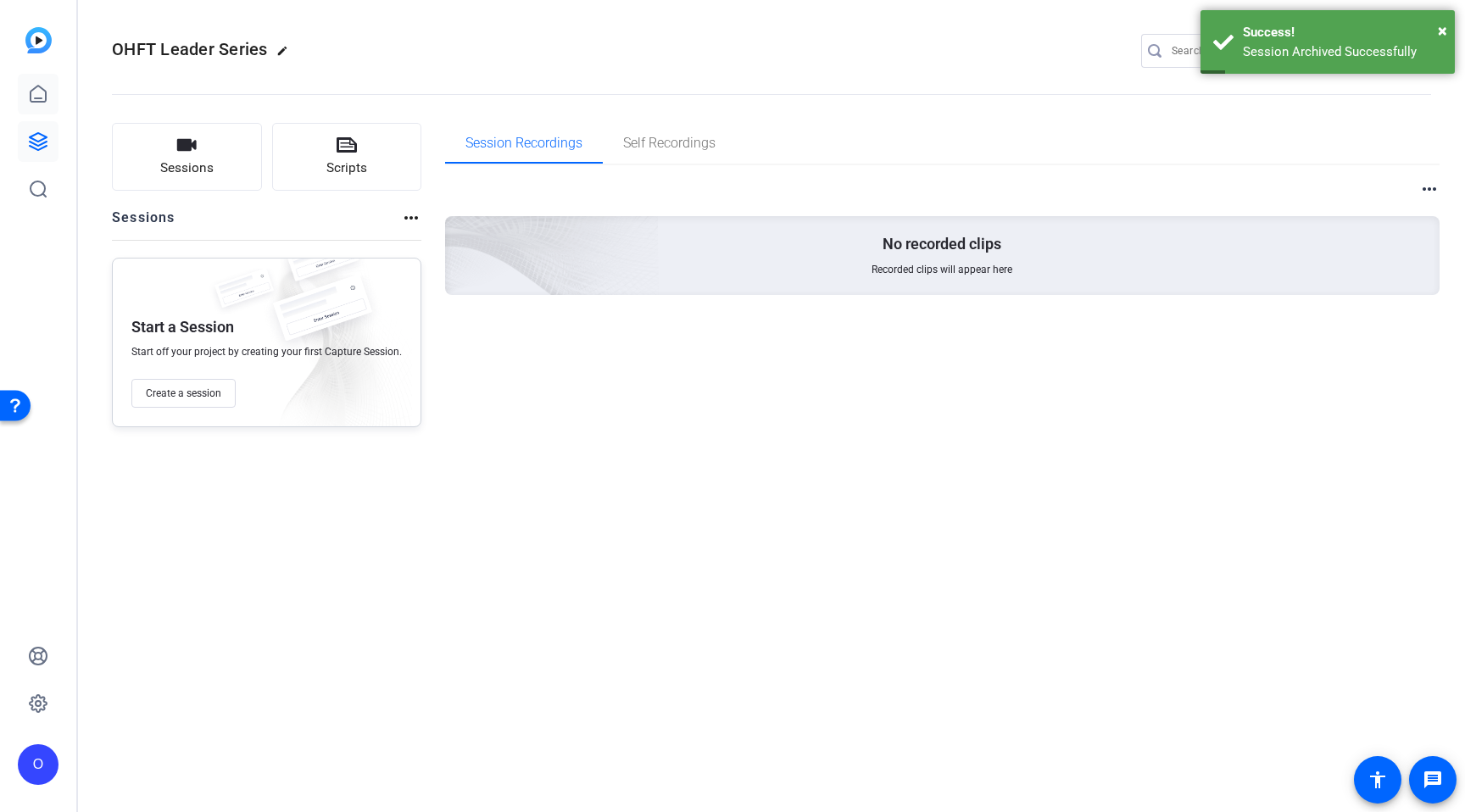
click at [32, 91] on icon at bounding box center [38, 94] width 21 height 21
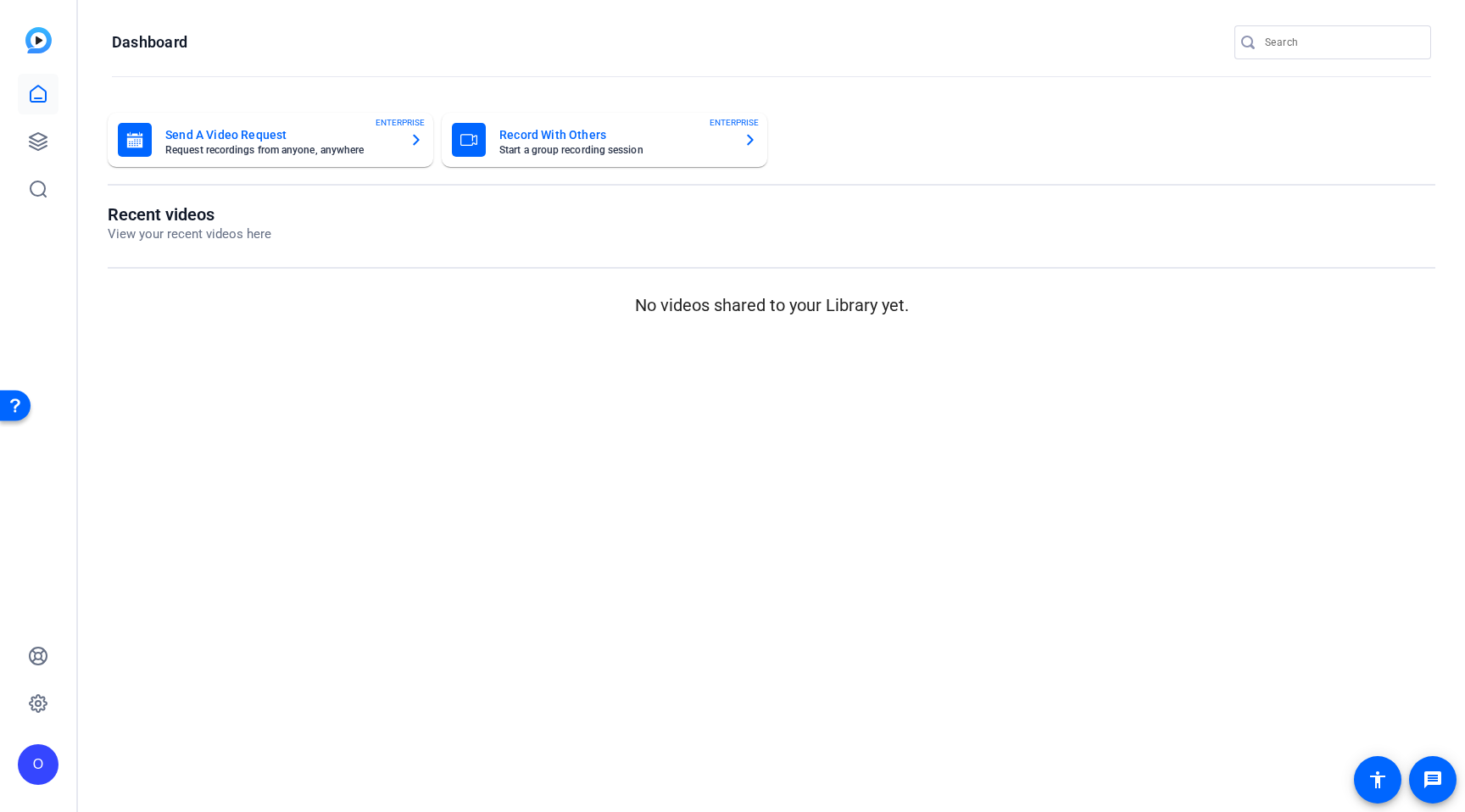
click at [39, 109] on link at bounding box center [37, 94] width 40 height 40
click at [35, 143] on icon at bounding box center [38, 141] width 17 height 17
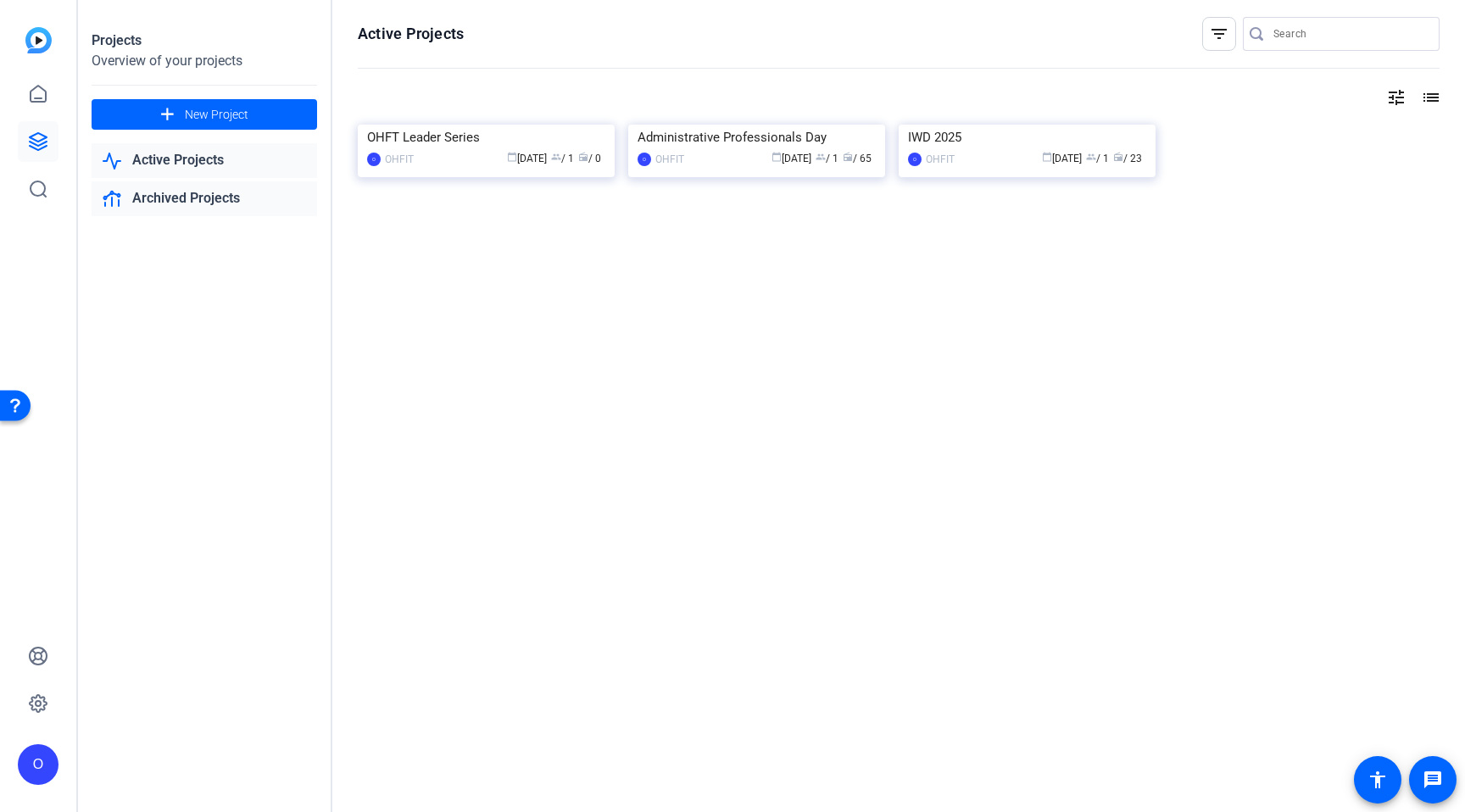
click at [213, 203] on link "Archived Projects" at bounding box center [204, 198] width 225 height 35
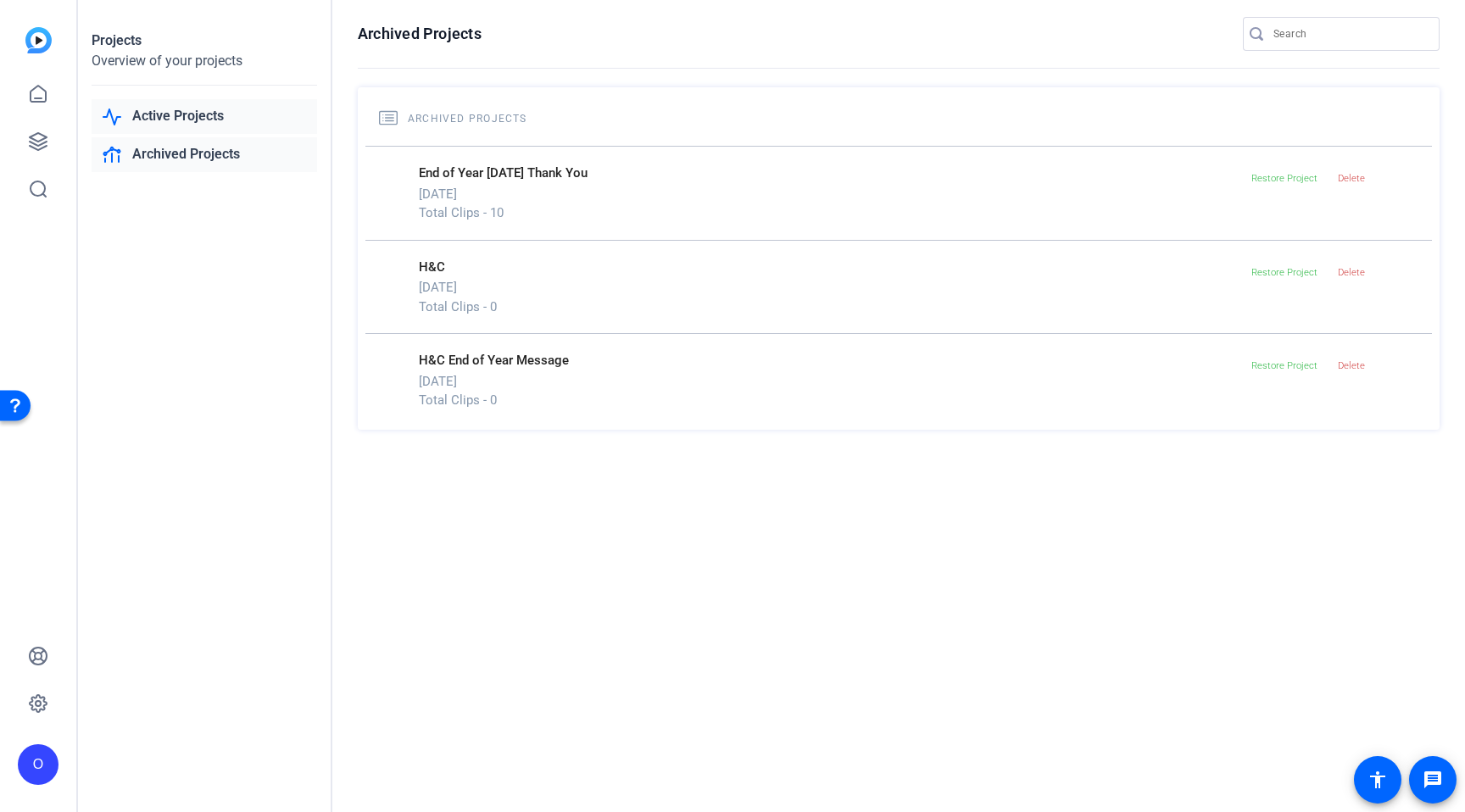
click at [172, 125] on link "Active Projects" at bounding box center [204, 116] width 225 height 35
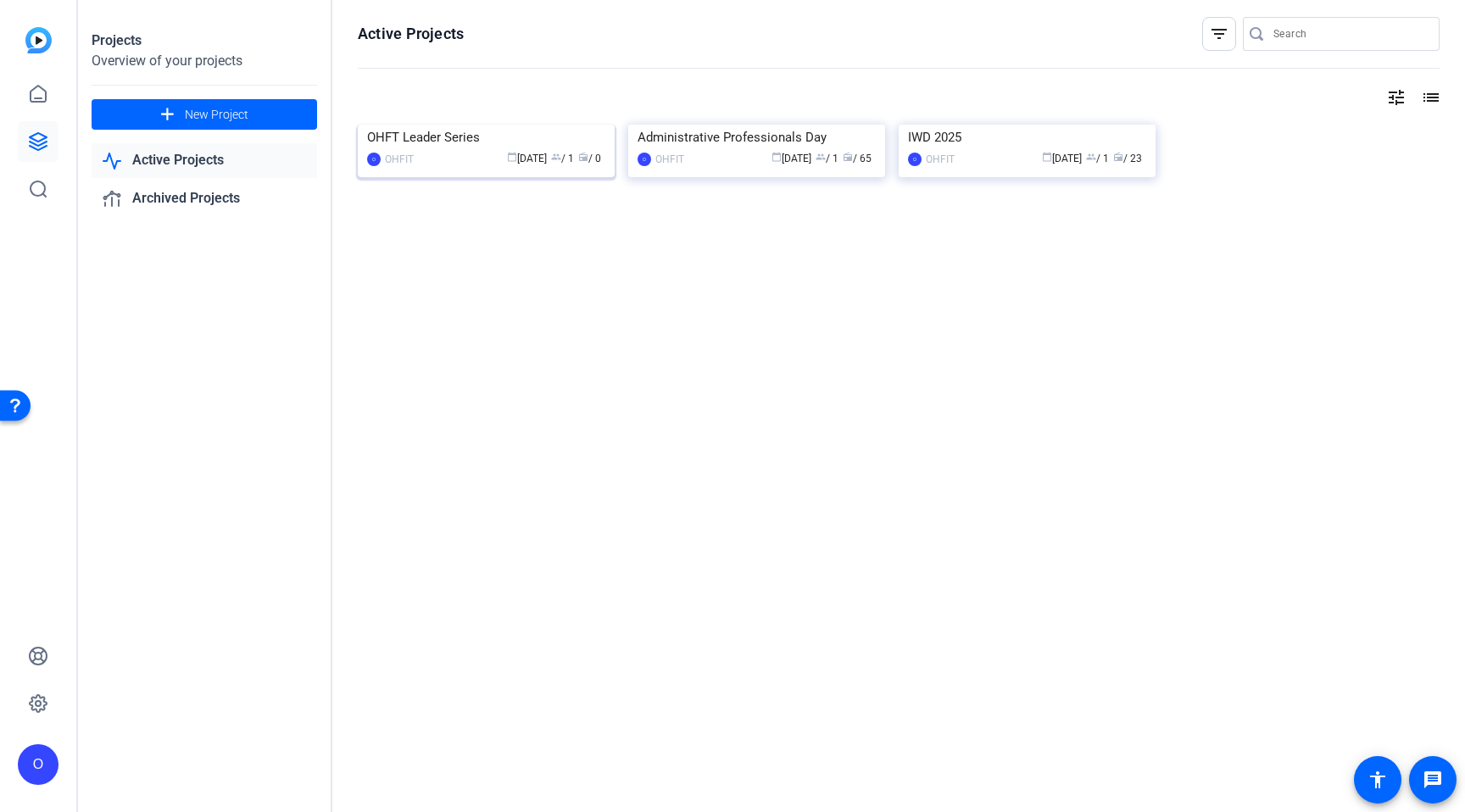
click at [586, 165] on span "radio / 0" at bounding box center [589, 158] width 22 height 12
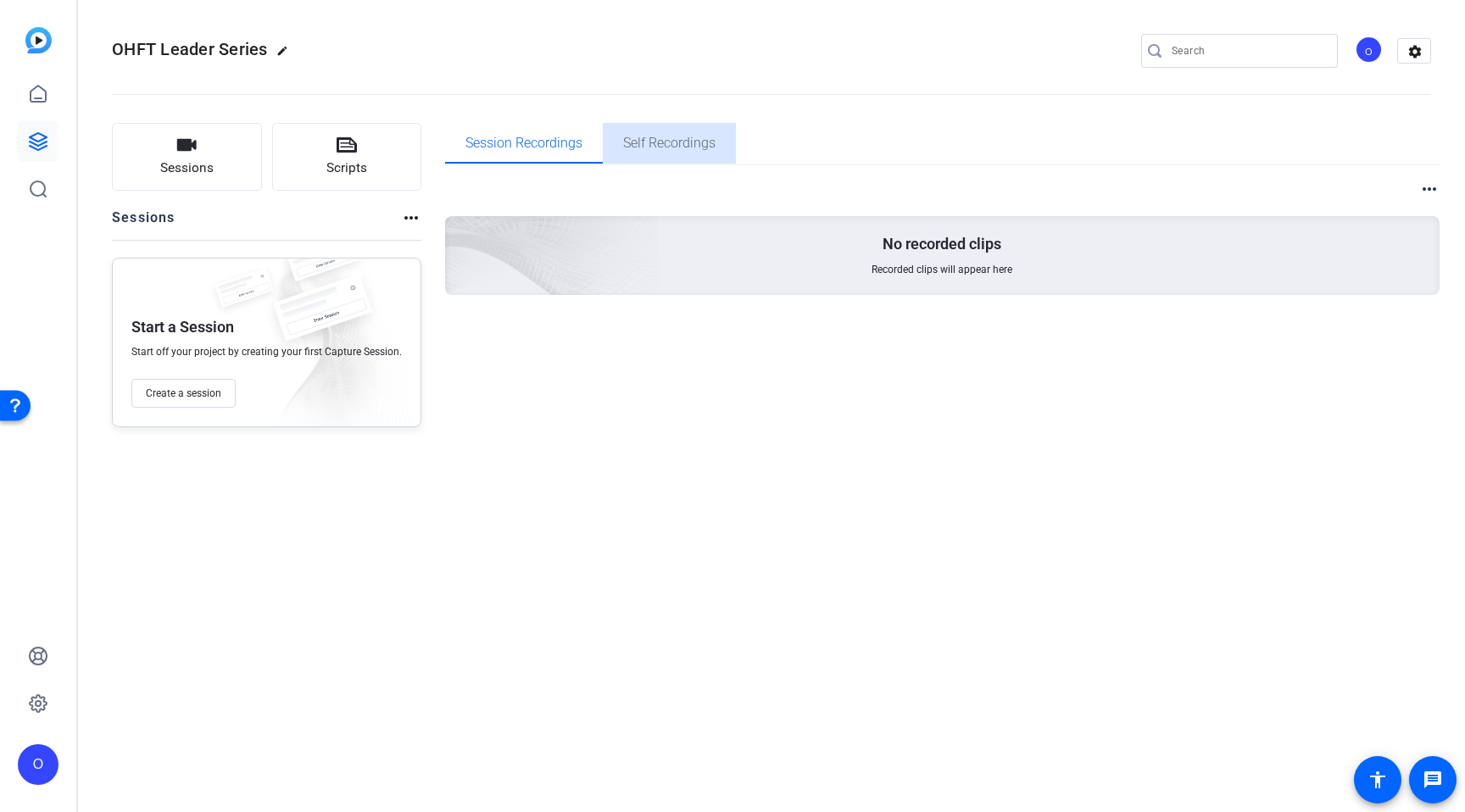
click at [637, 143] on span "Self Recordings" at bounding box center [669, 143] width 93 height 13
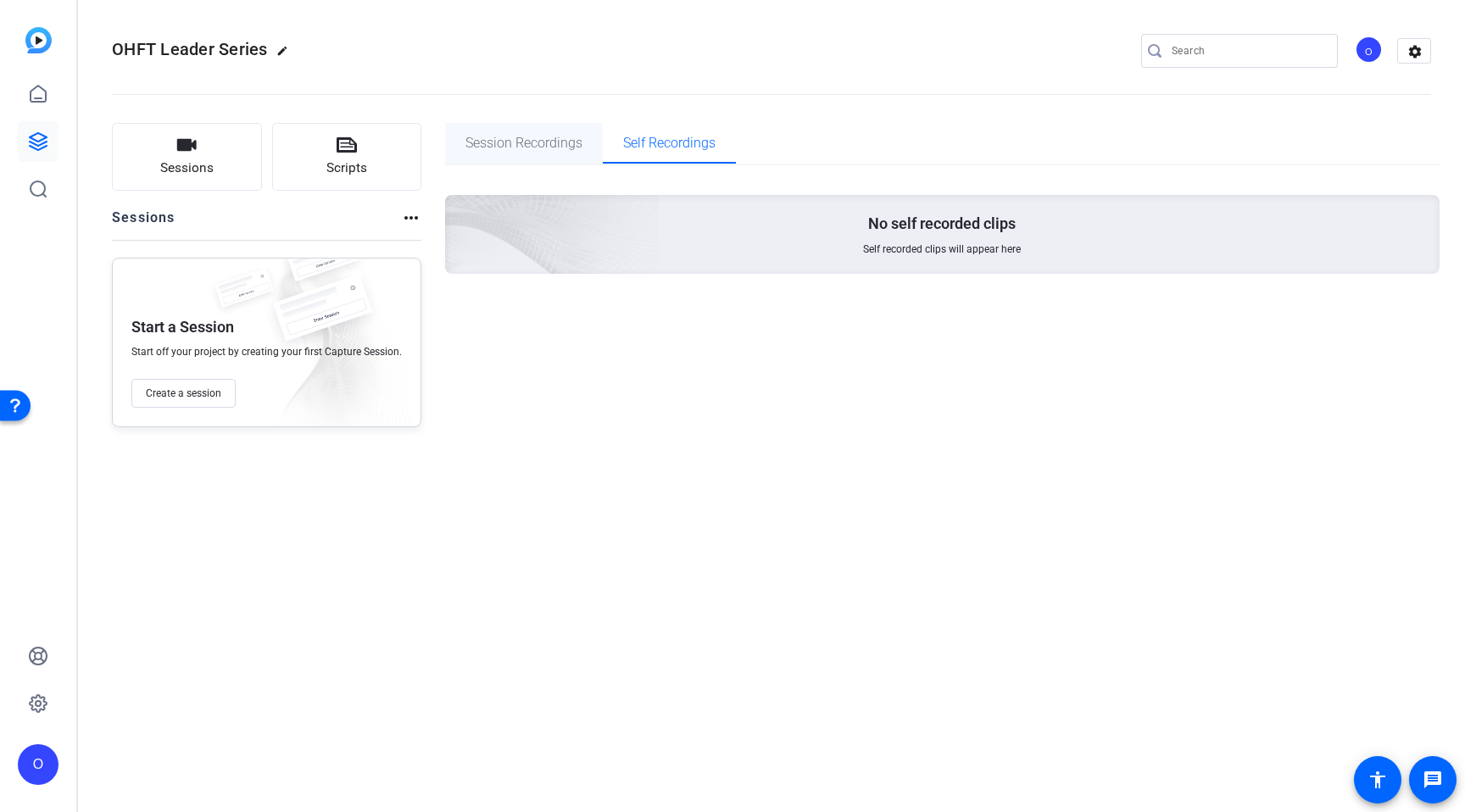
click at [551, 142] on span "Session Recordings" at bounding box center [524, 143] width 117 height 13
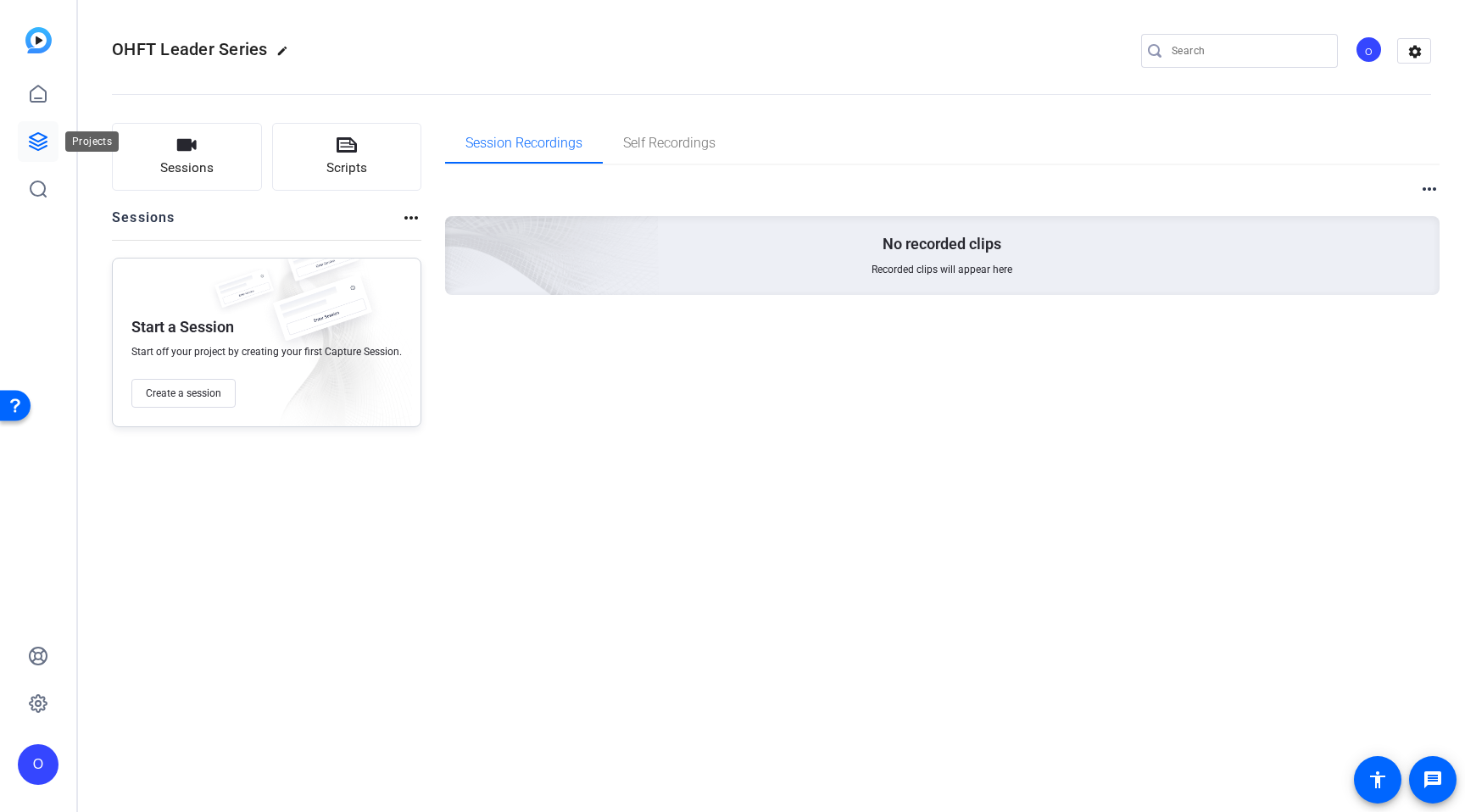
click at [37, 151] on icon at bounding box center [38, 141] width 21 height 21
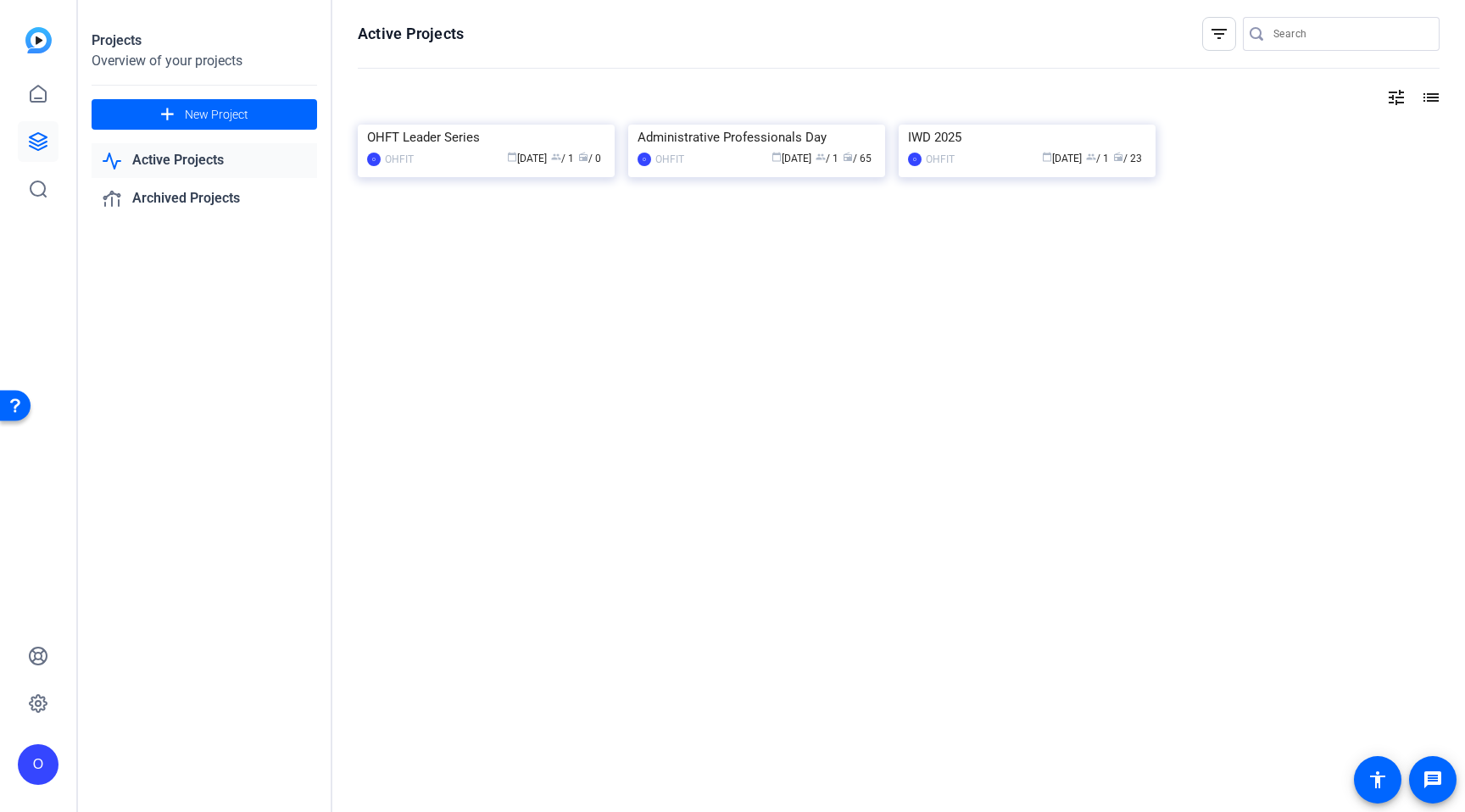
drag, startPoint x: 1443, startPoint y: 103, endPoint x: 1435, endPoint y: 98, distance: 9.4
click at [1438, 100] on div "Active Projects filter_list tune list OHFT Leader Series O OHFIT calendar_today…" at bounding box center [898, 406] width 1133 height 812
click at [1435, 98] on mat-icon "list" at bounding box center [1429, 97] width 21 height 21
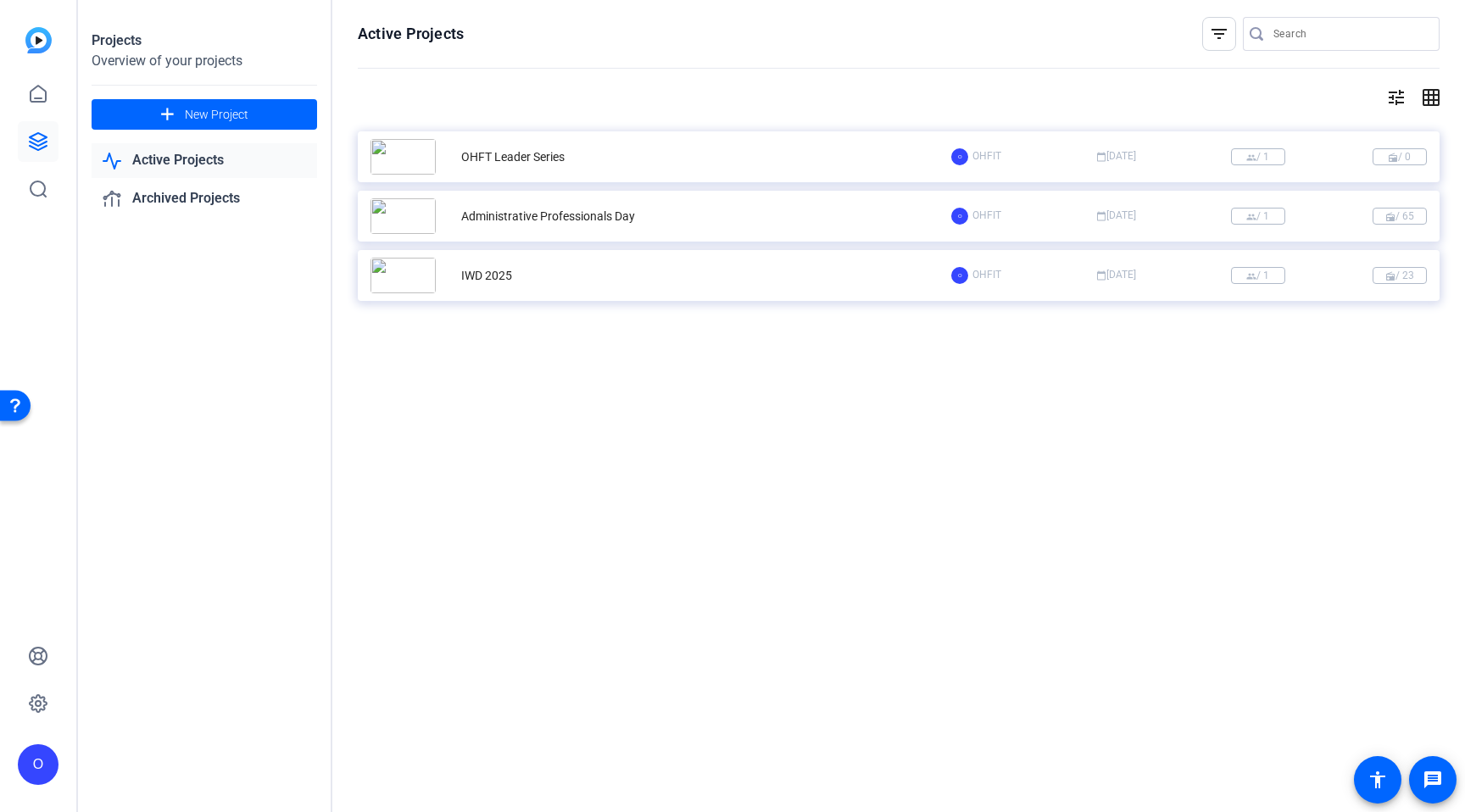
click at [957, 156] on div "O" at bounding box center [960, 157] width 17 height 17
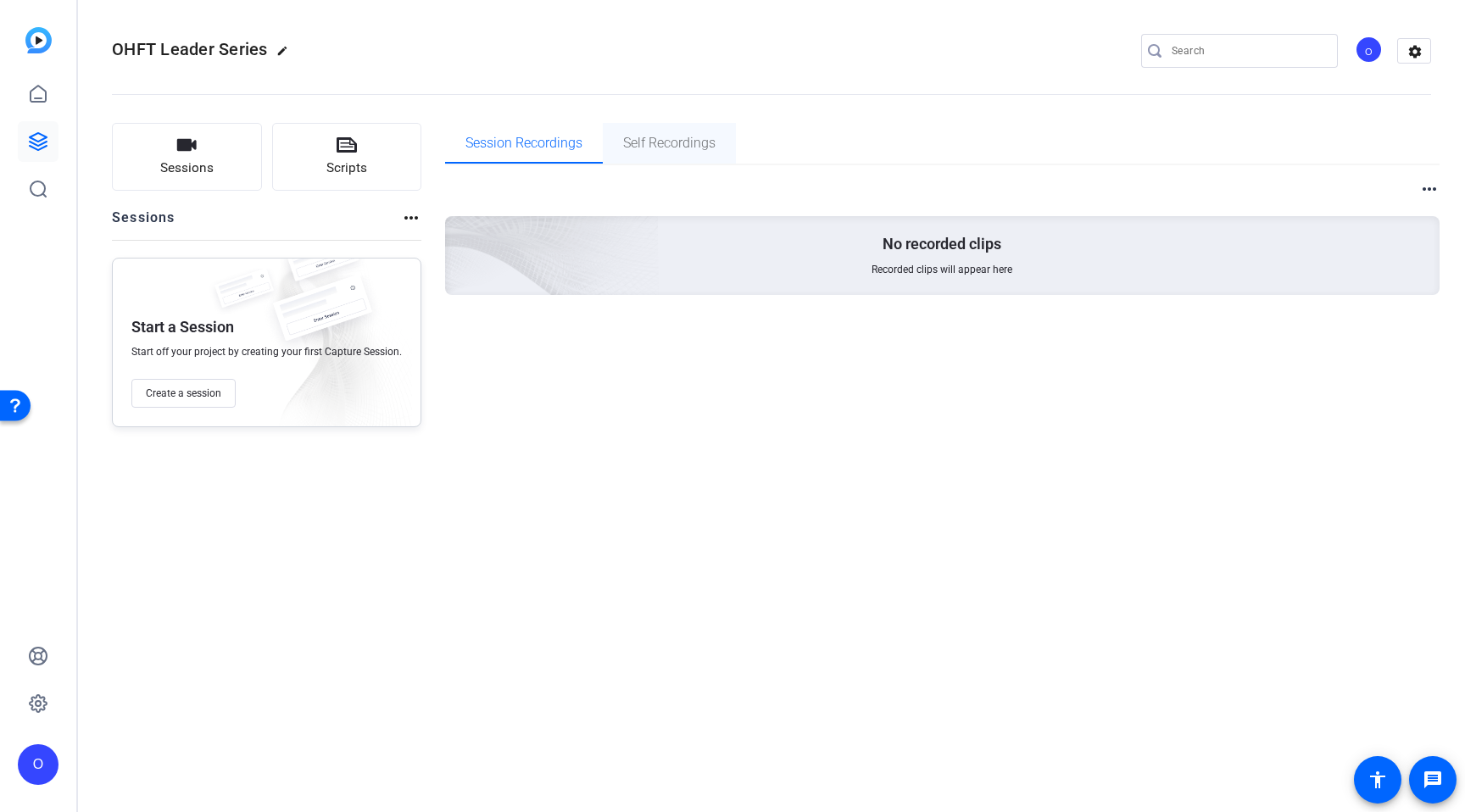
click at [723, 159] on div "Self Recordings" at bounding box center [669, 142] width 133 height 40
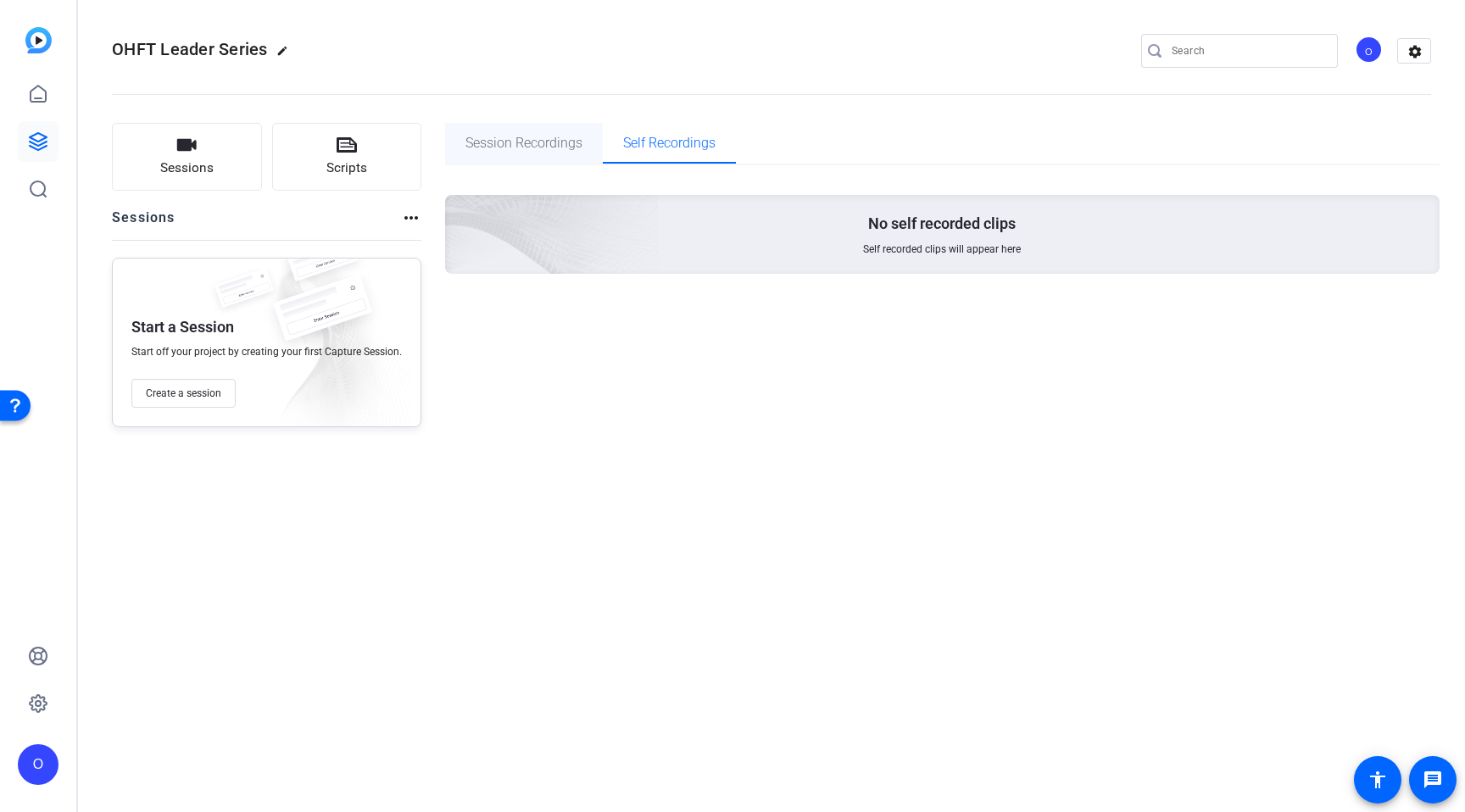
click at [567, 157] on span "Session Recordings" at bounding box center [524, 142] width 117 height 40
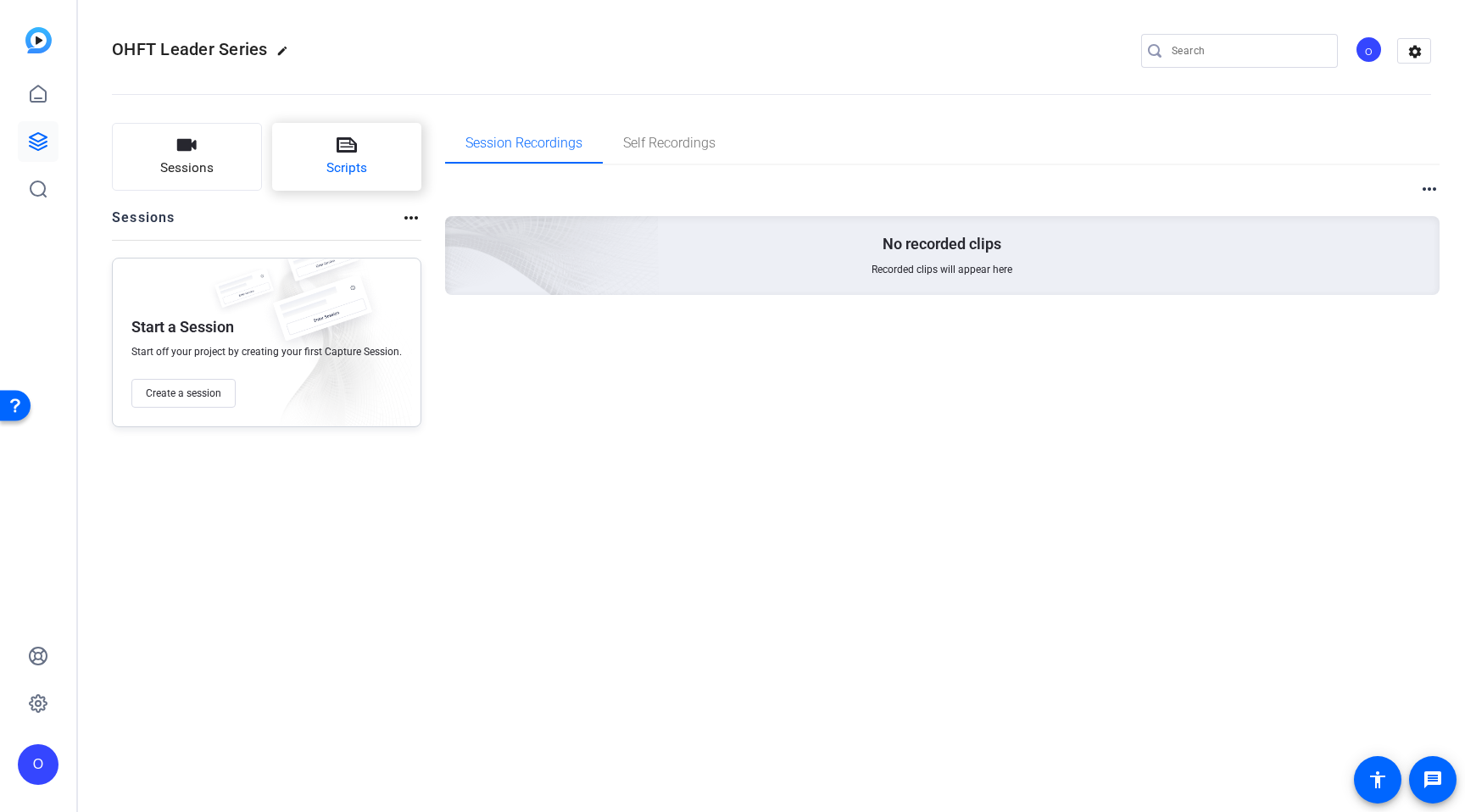
click at [347, 158] on span "Scripts" at bounding box center [346, 167] width 40 height 20
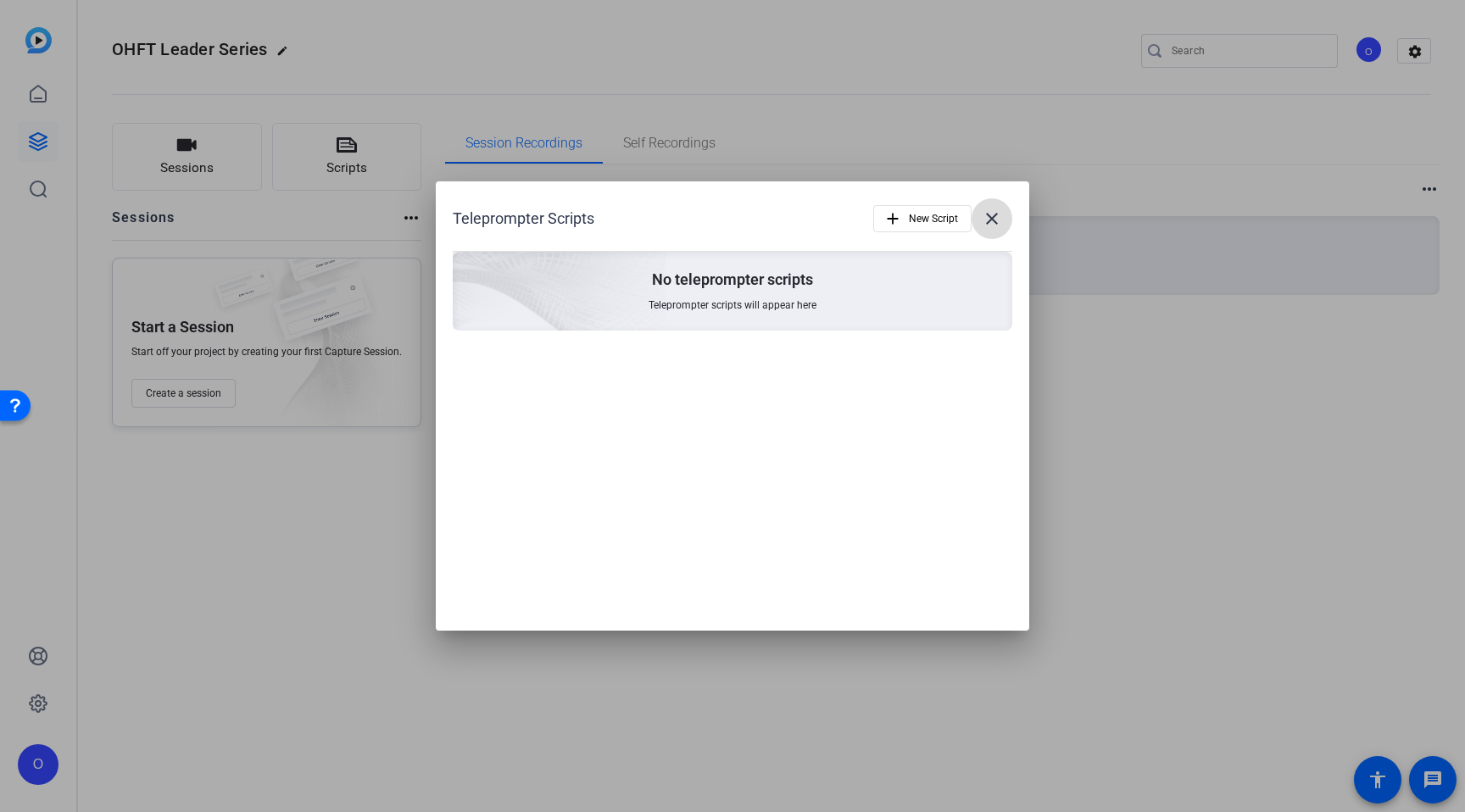
click at [990, 222] on mat-icon "close" at bounding box center [992, 219] width 21 height 21
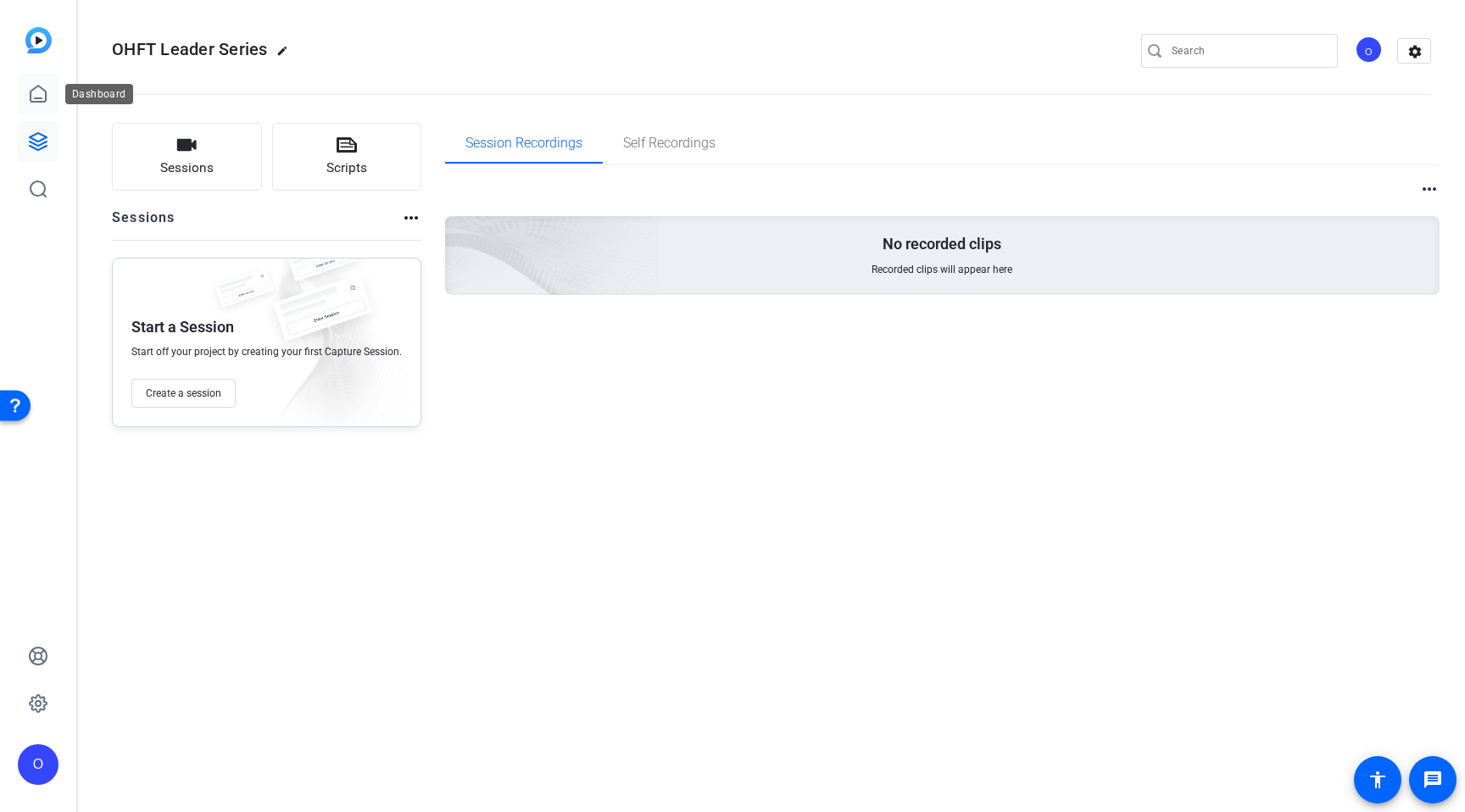
click at [47, 96] on icon at bounding box center [38, 94] width 21 height 21
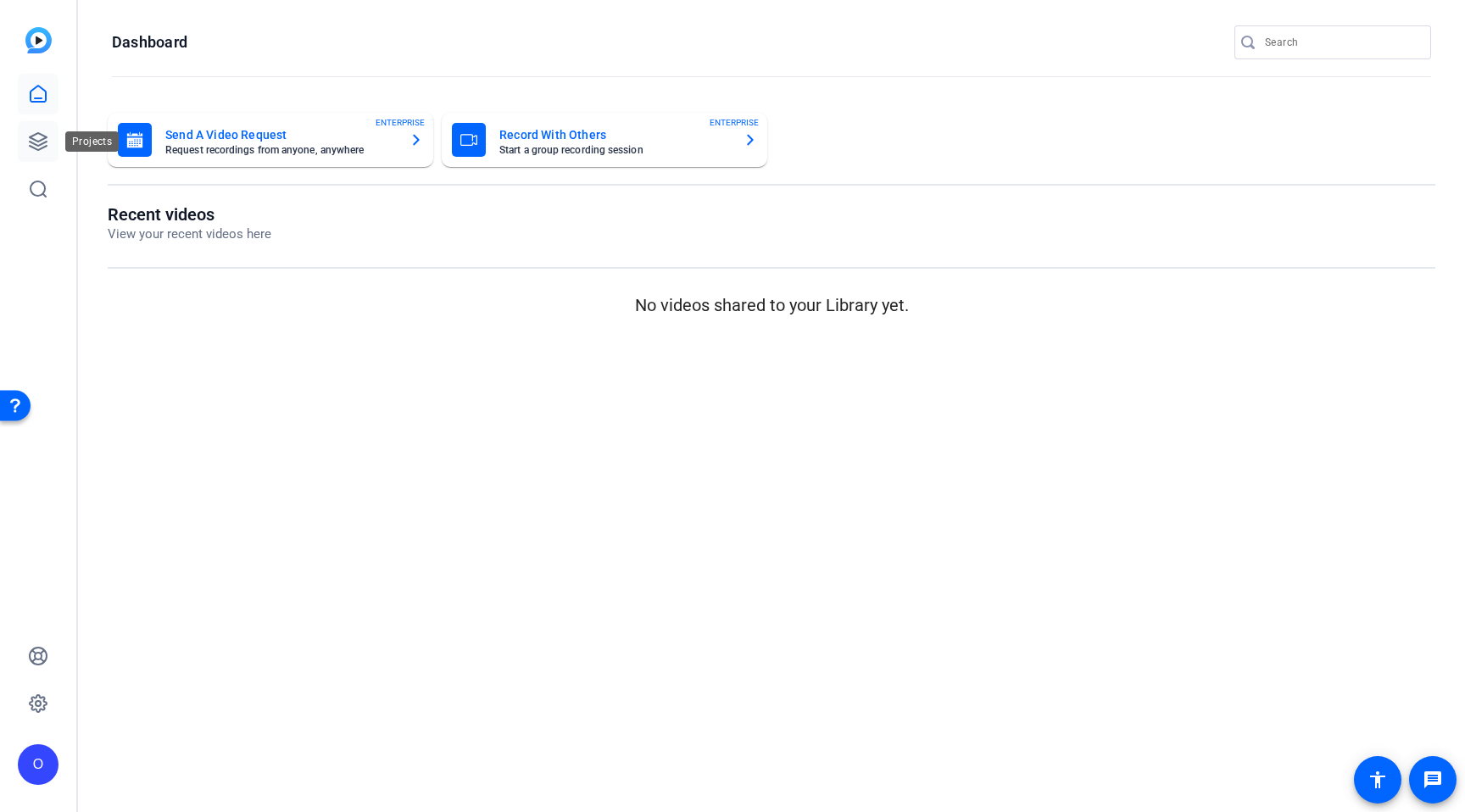
click at [43, 137] on icon at bounding box center [38, 141] width 21 height 21
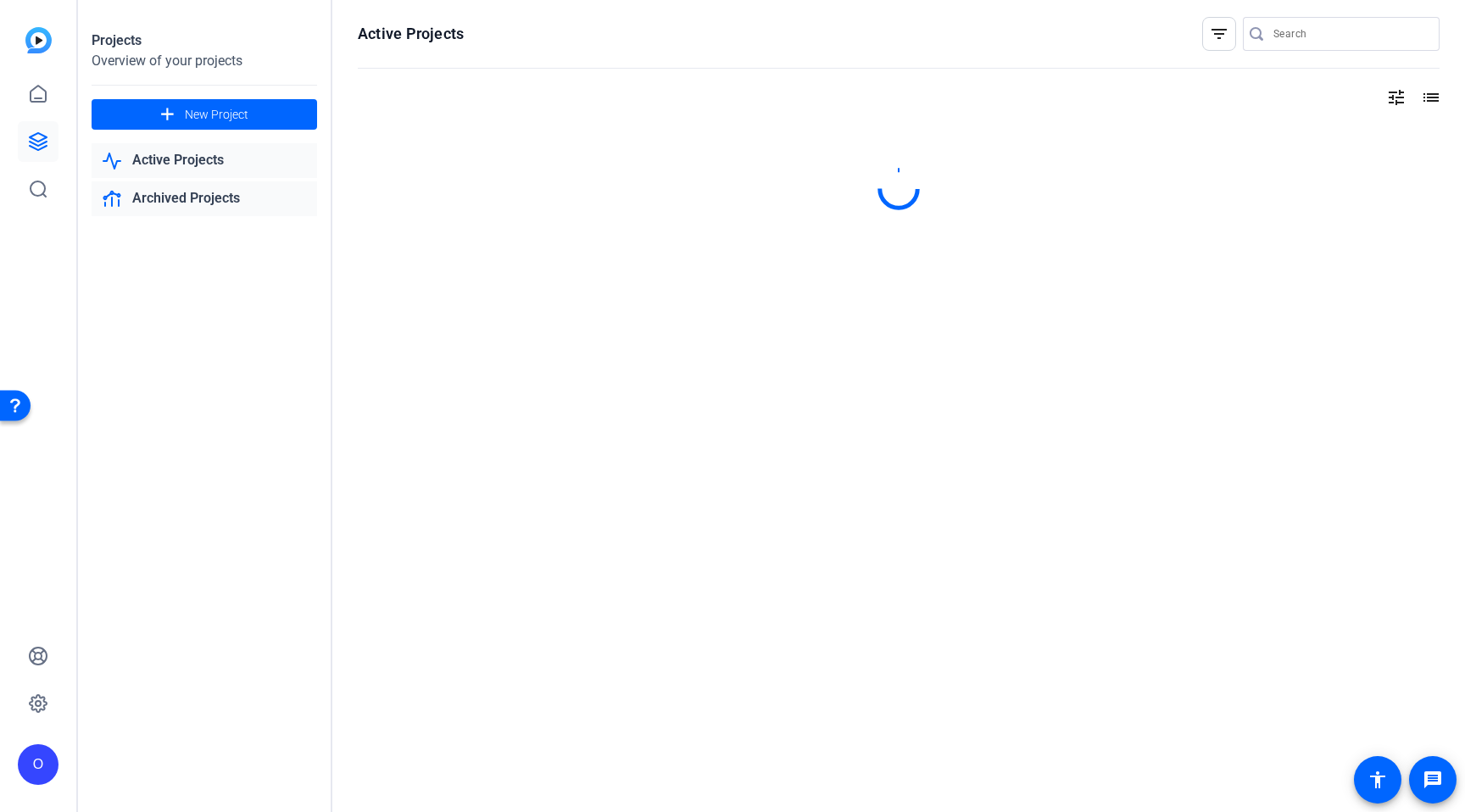
click at [169, 205] on link "Archived Projects" at bounding box center [204, 198] width 225 height 35
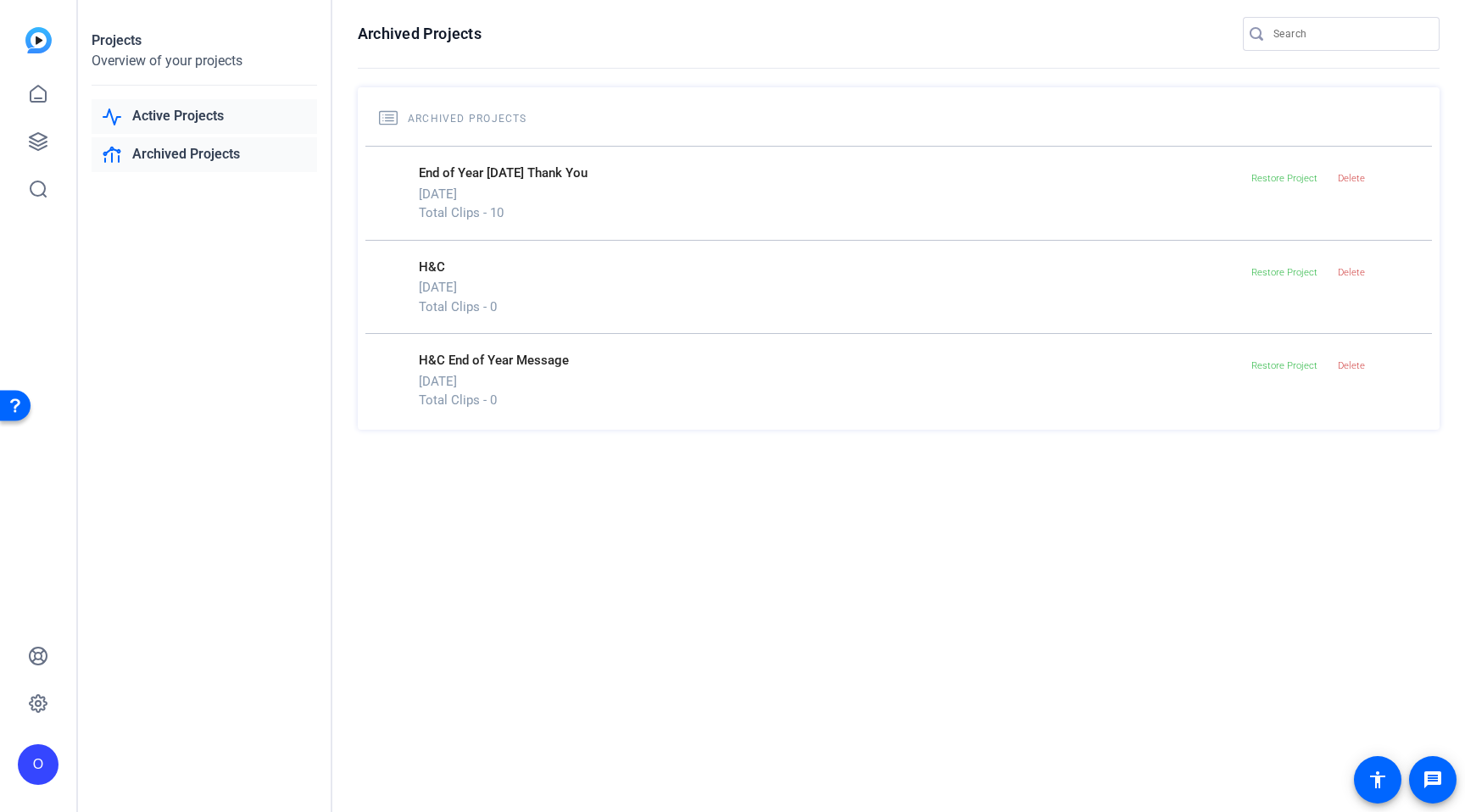
click at [186, 110] on link "Active Projects" at bounding box center [204, 116] width 225 height 35
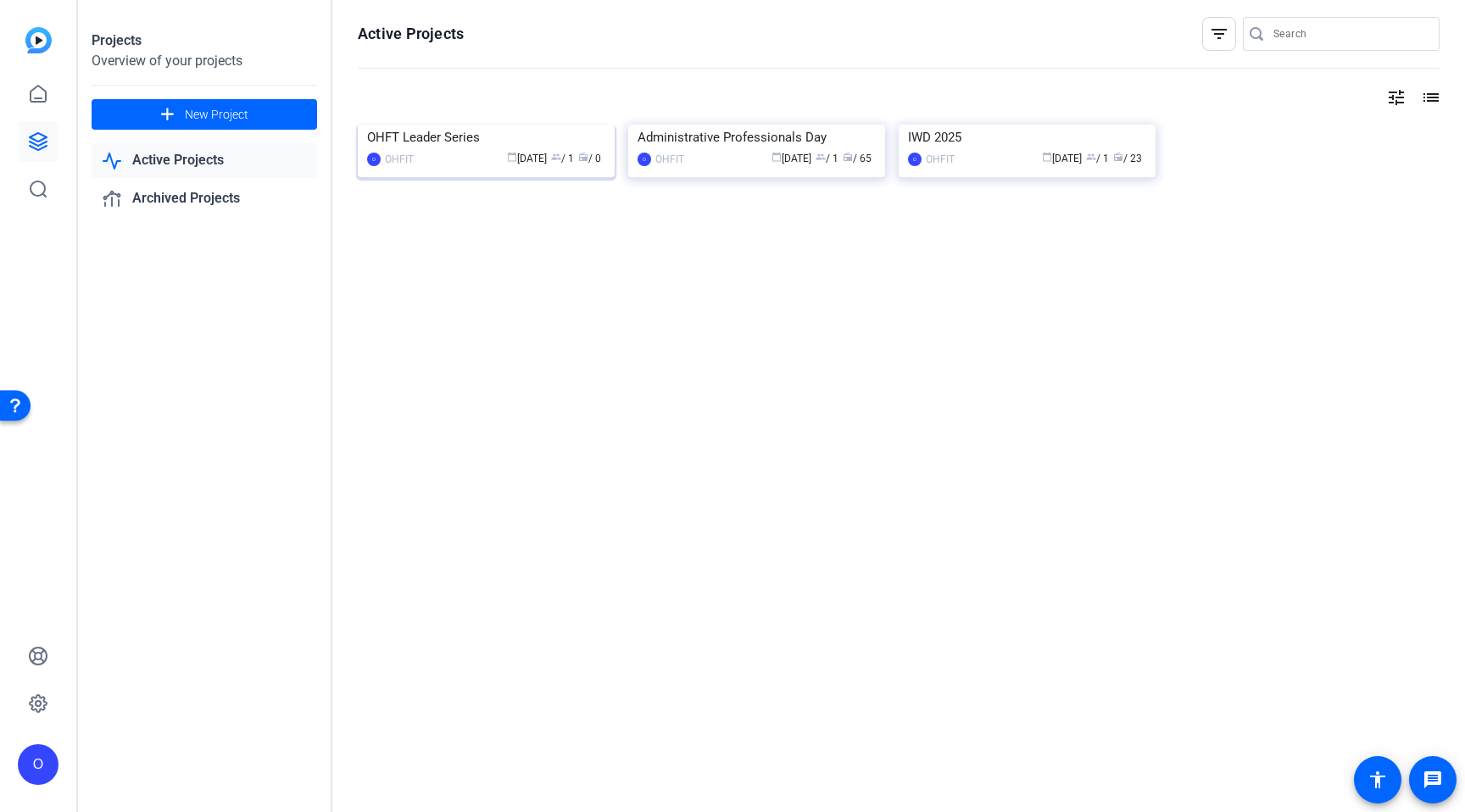
click at [454, 167] on div "calendar_today Mar 17 group / 1 radio / 0" at bounding box center [514, 158] width 183 height 18
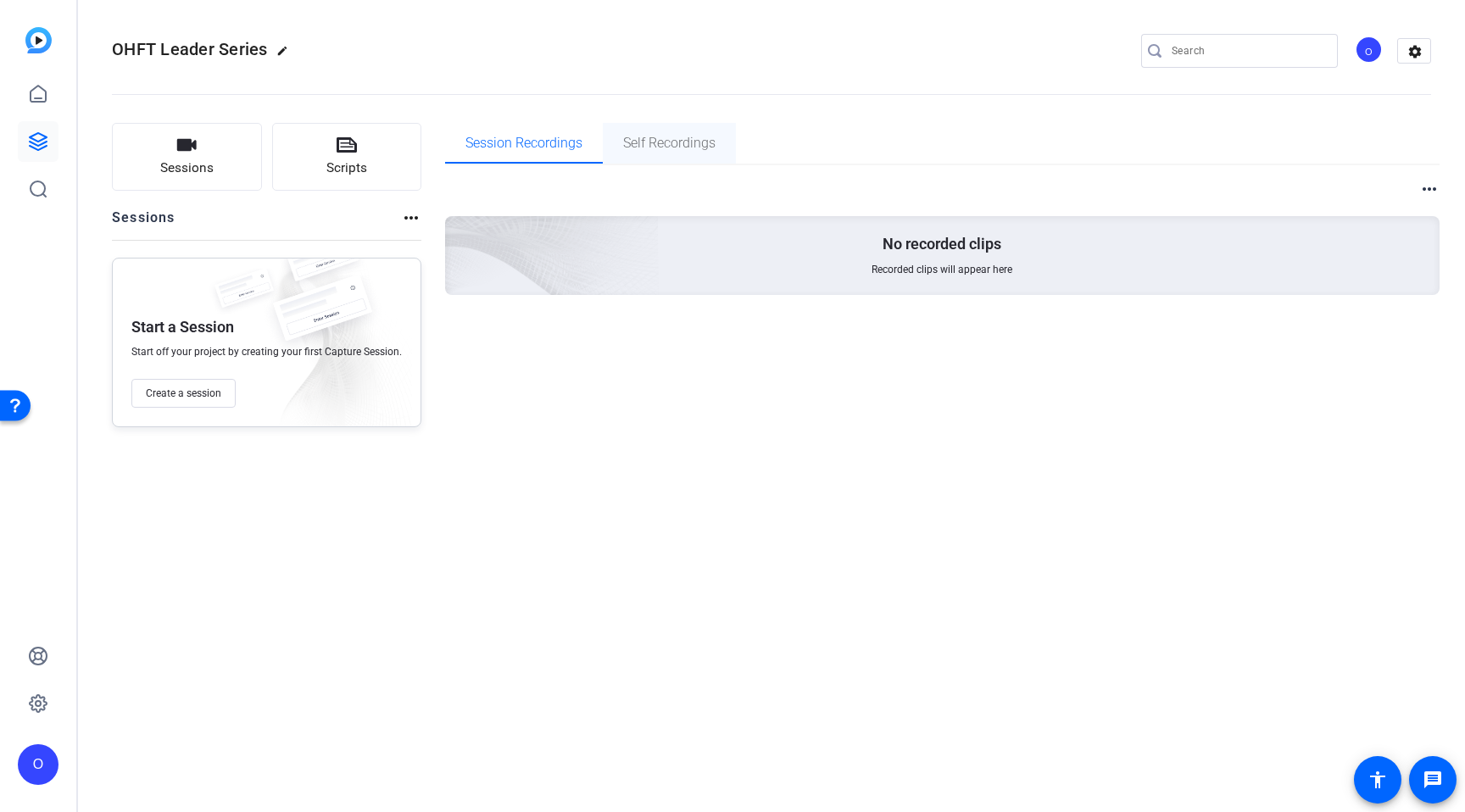
click at [671, 152] on span "Self Recordings" at bounding box center [669, 142] width 93 height 40
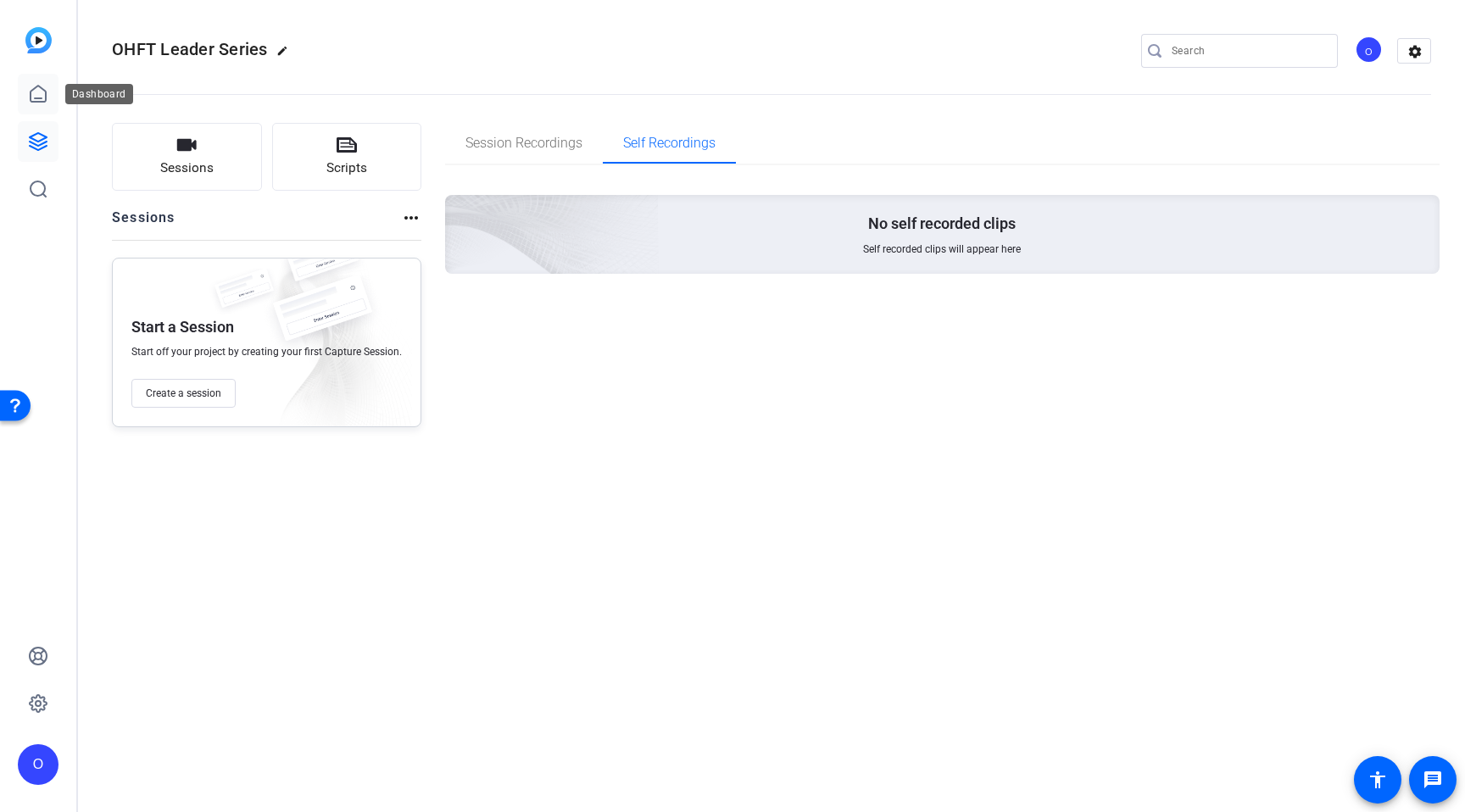
click at [46, 103] on icon at bounding box center [38, 94] width 21 height 21
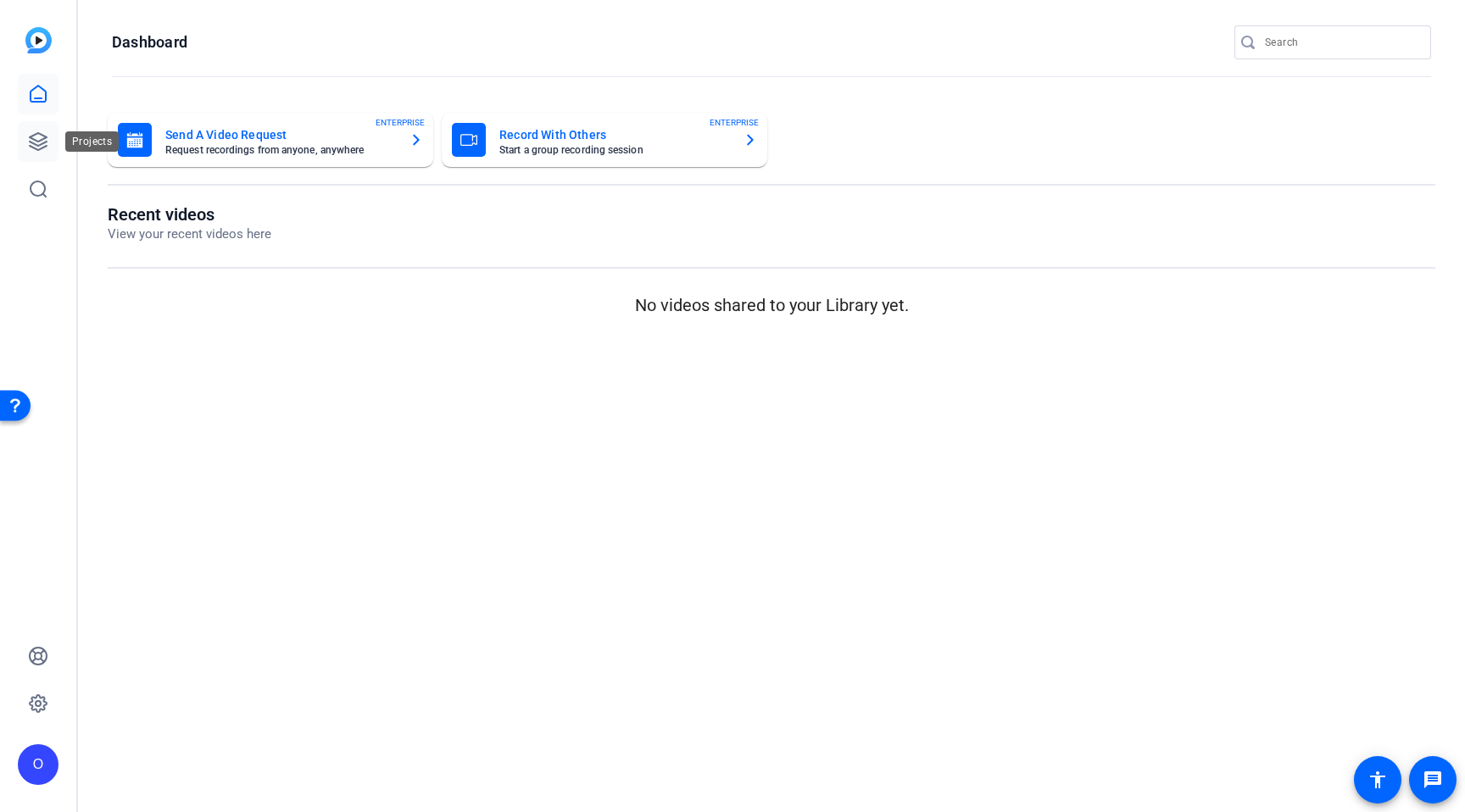
click at [32, 145] on icon at bounding box center [38, 141] width 21 height 21
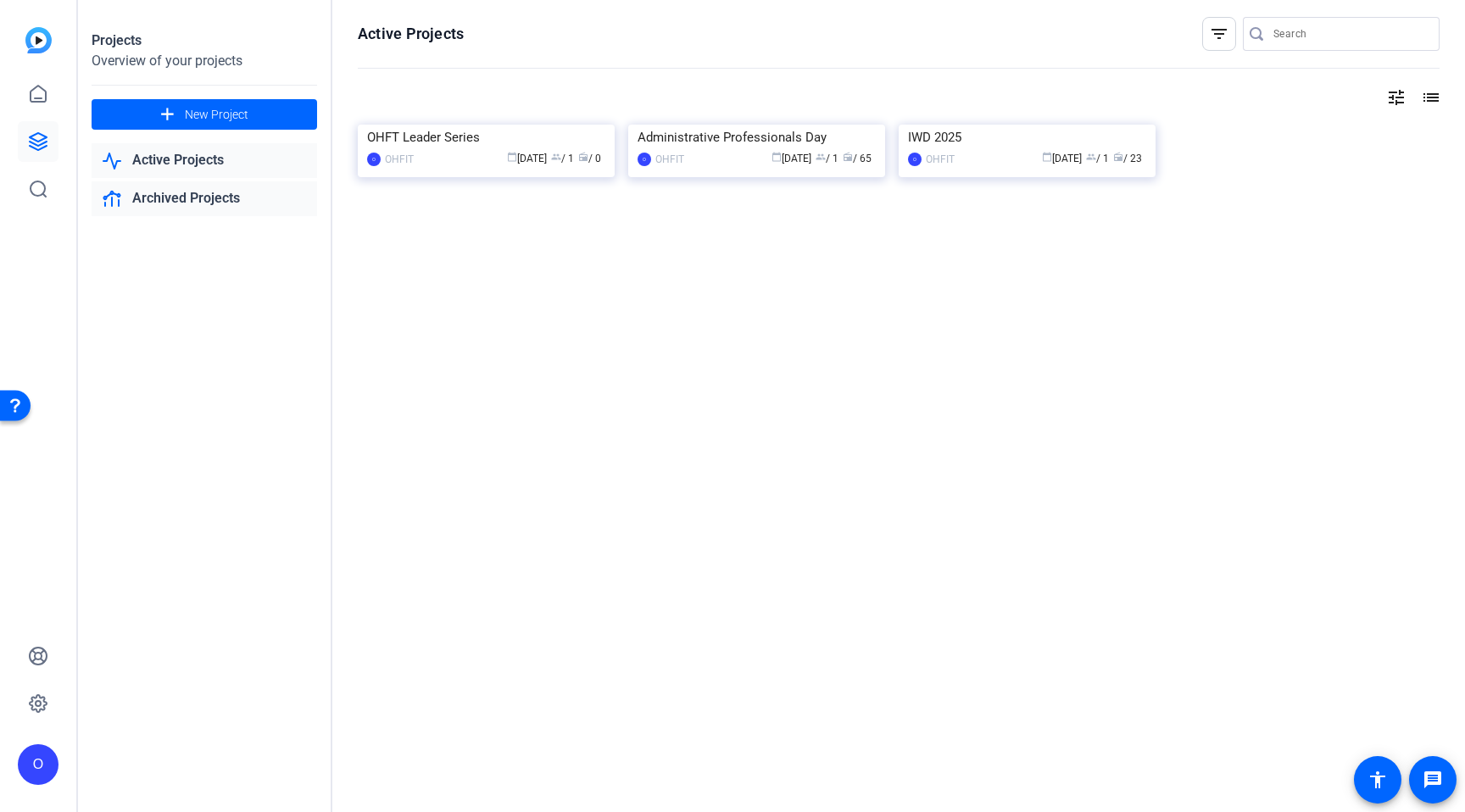
click at [158, 196] on link "Archived Projects" at bounding box center [204, 198] width 225 height 35
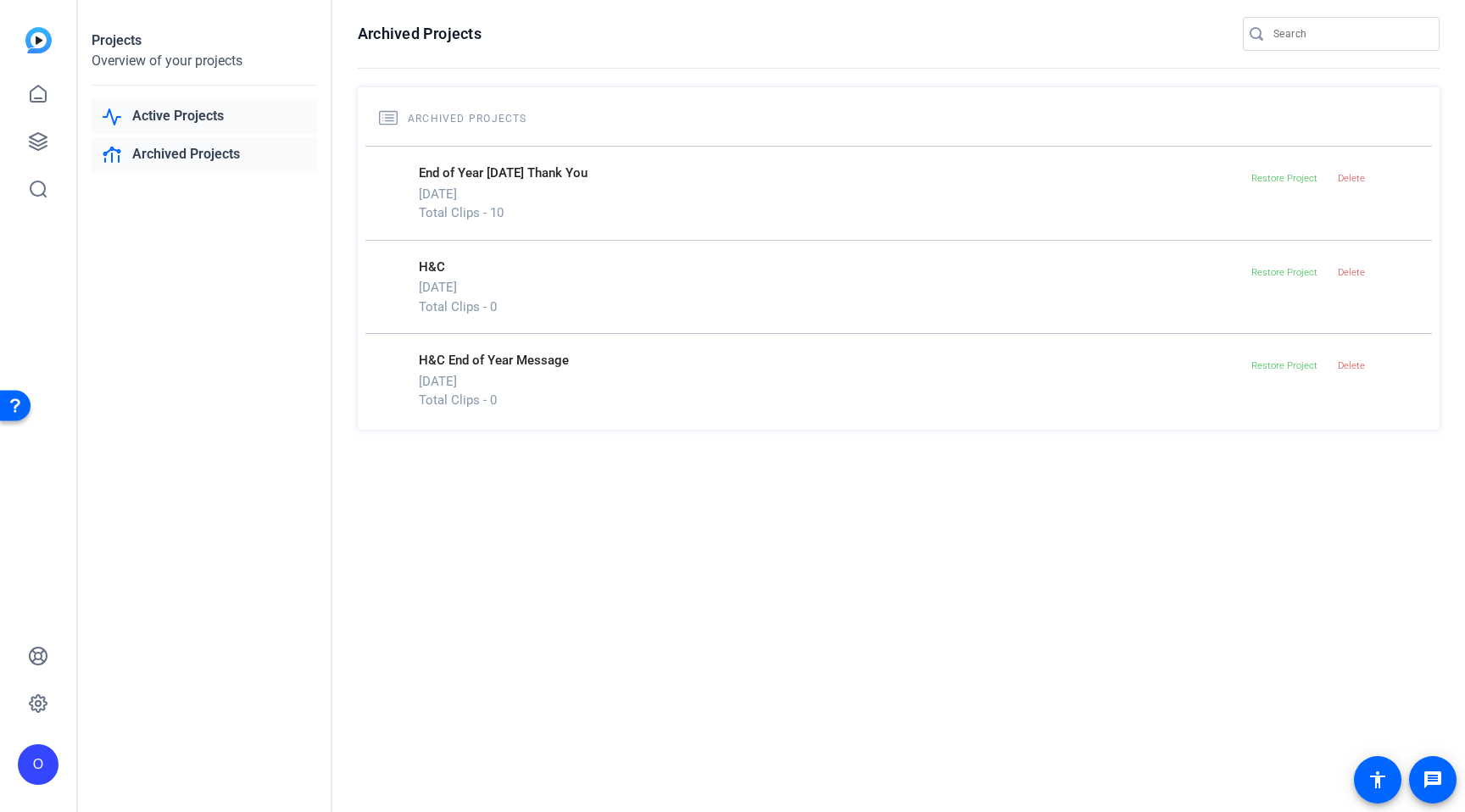
click at [188, 107] on link "Active Projects" at bounding box center [204, 116] width 225 height 35
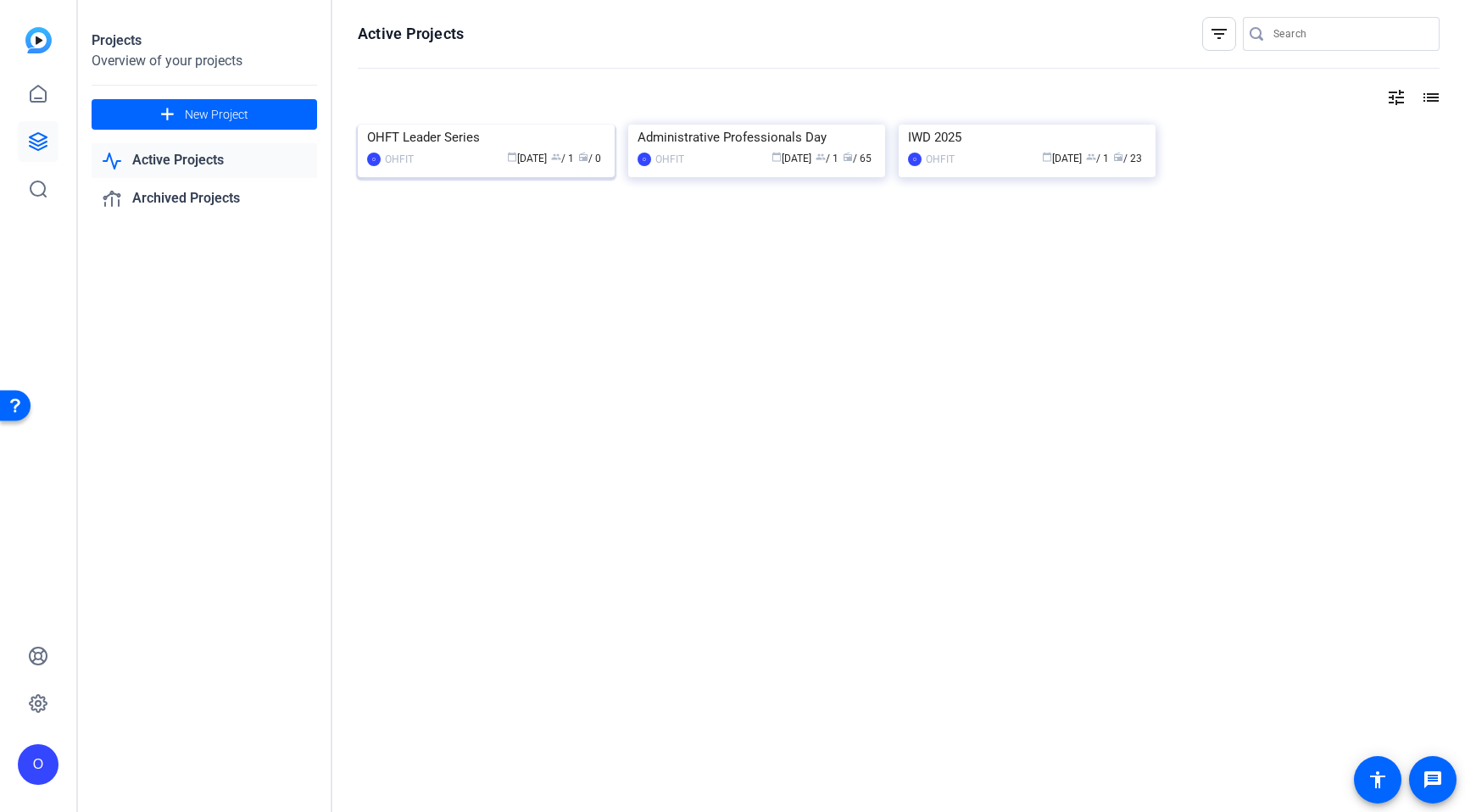
click at [534, 150] on div "OHFT Leader Series" at bounding box center [486, 137] width 239 height 25
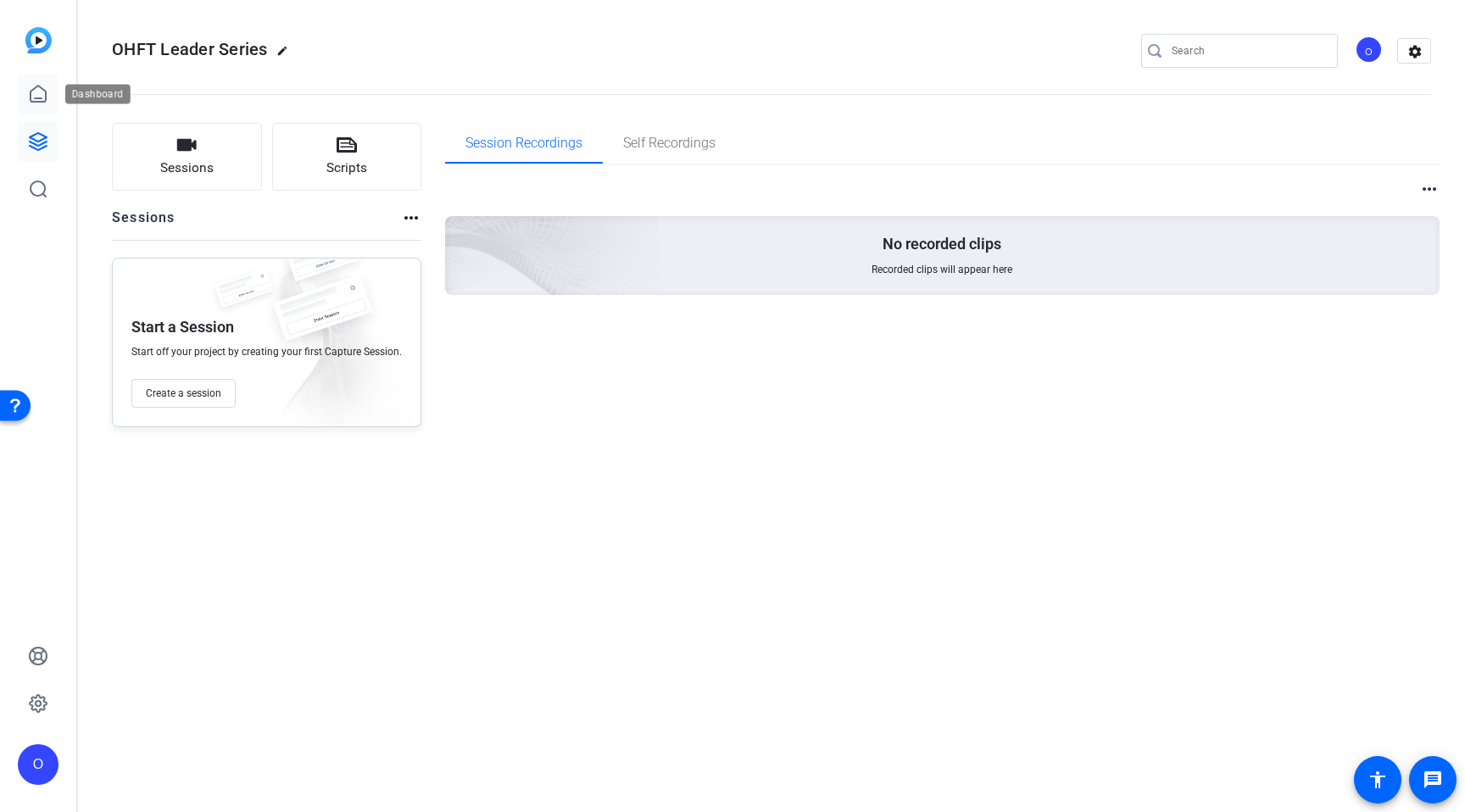
click at [42, 94] on icon at bounding box center [38, 94] width 21 height 21
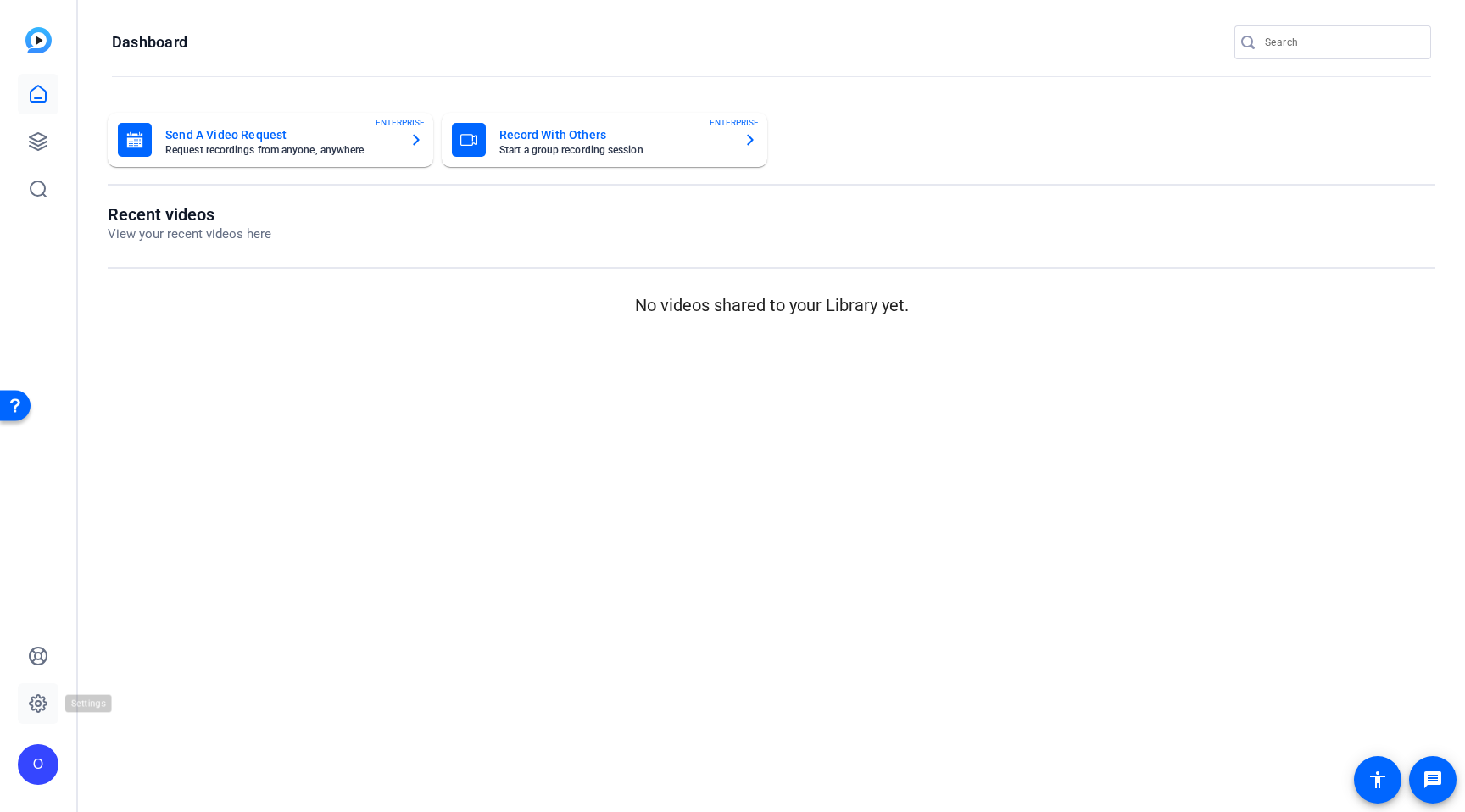
click at [36, 710] on icon at bounding box center [38, 703] width 17 height 17
